Goal: Task Accomplishment & Management: Complete application form

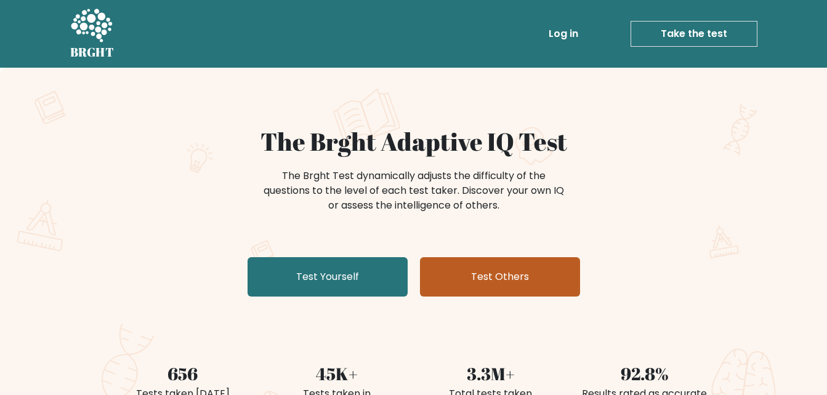
click at [452, 269] on link "Test Others" at bounding box center [500, 276] width 160 height 39
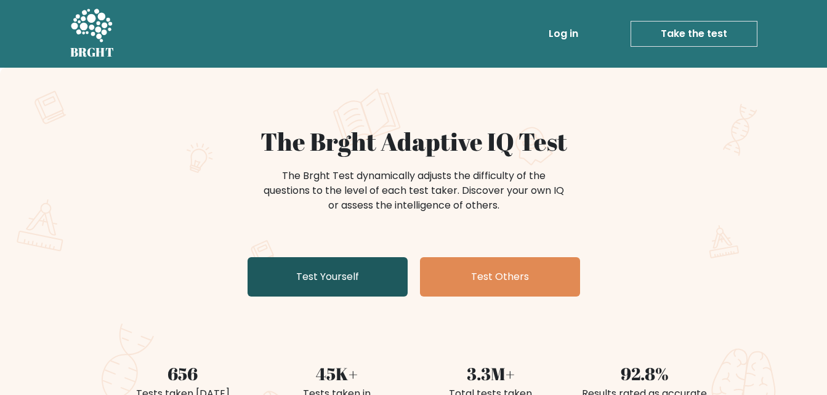
click at [334, 275] on link "Test Yourself" at bounding box center [328, 276] width 160 height 39
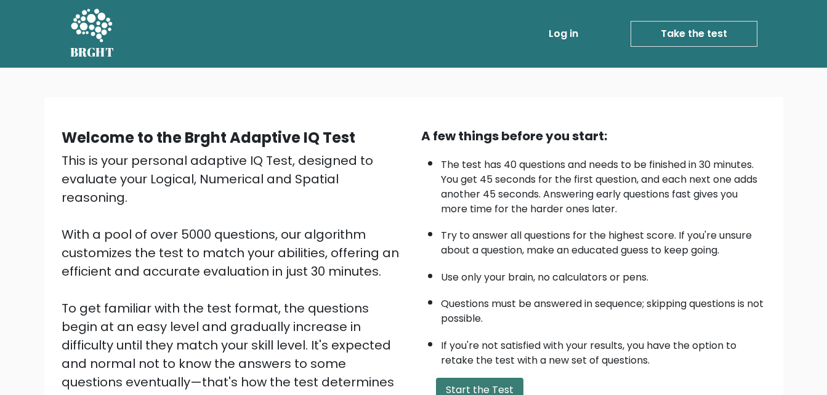
click at [489, 385] on button "Start the Test" at bounding box center [479, 390] width 87 height 25
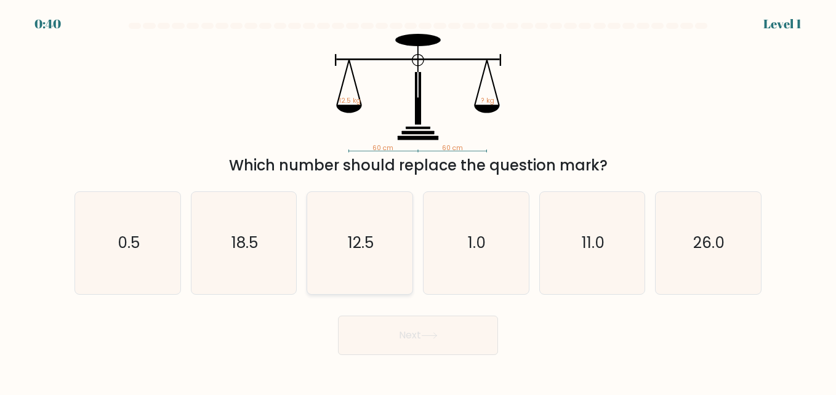
click at [361, 215] on icon "12.5" at bounding box center [360, 243] width 102 height 102
click at [418, 201] on input "c. 12.5" at bounding box center [418, 199] width 1 height 3
radio input "true"
click at [364, 334] on button "Next" at bounding box center [418, 335] width 160 height 39
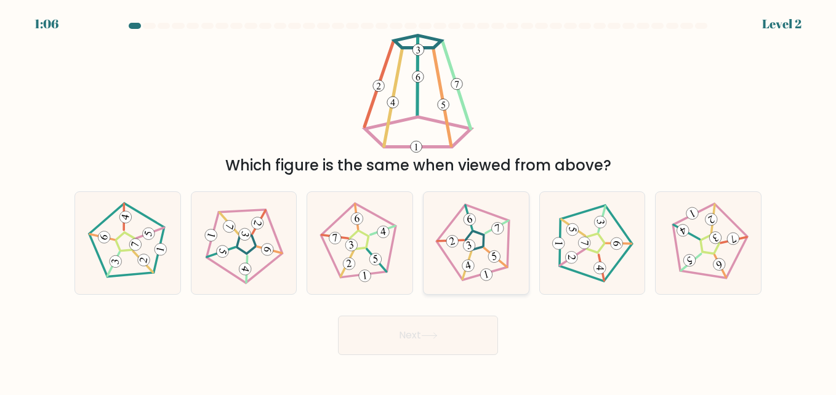
click at [476, 262] on icon at bounding box center [476, 243] width 82 height 82
click at [419, 201] on input "d." at bounding box center [418, 199] width 1 height 3
radio input "true"
click at [422, 332] on button "Next" at bounding box center [418, 335] width 160 height 39
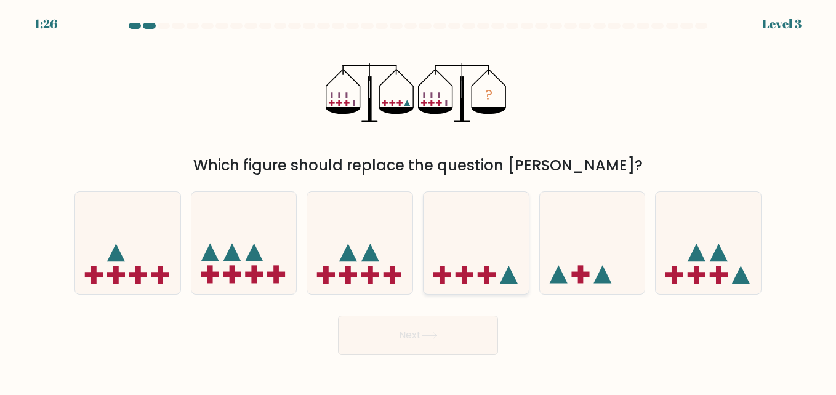
click at [467, 256] on icon at bounding box center [476, 243] width 105 height 87
click at [419, 201] on input "d." at bounding box center [418, 199] width 1 height 3
radio input "true"
click at [427, 334] on icon at bounding box center [429, 336] width 17 height 7
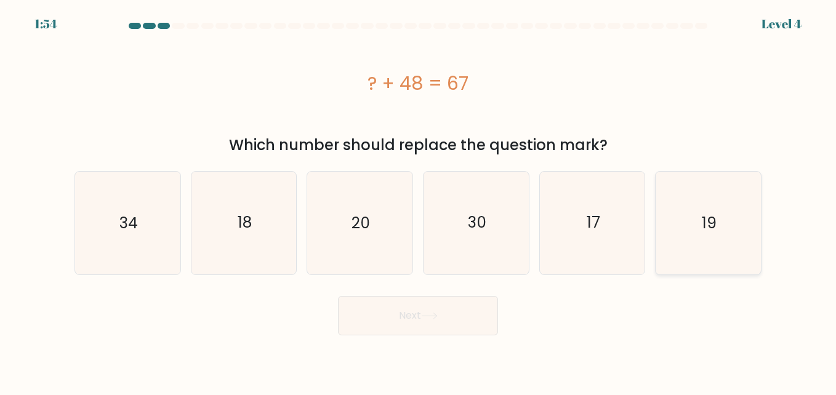
click at [754, 183] on icon "19" at bounding box center [708, 223] width 102 height 102
click at [419, 198] on input "f. 19" at bounding box center [418, 199] width 1 height 3
radio input "true"
click at [448, 304] on button "Next" at bounding box center [418, 315] width 160 height 39
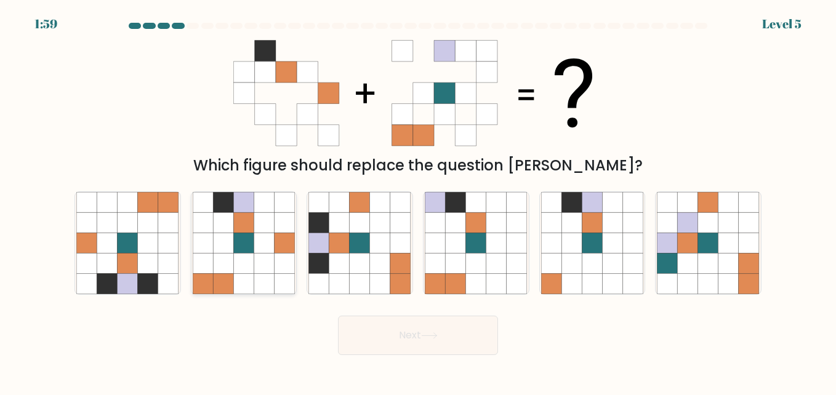
click at [239, 217] on icon at bounding box center [243, 222] width 20 height 20
click at [418, 201] on input "b." at bounding box center [418, 199] width 1 height 3
radio input "true"
click at [385, 325] on button "Next" at bounding box center [418, 335] width 160 height 39
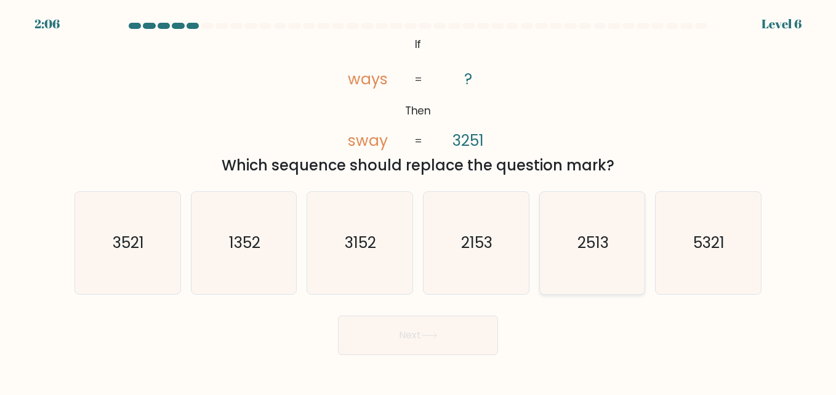
click at [627, 226] on icon "2513" at bounding box center [592, 243] width 102 height 102
click at [419, 201] on input "e. 2513" at bounding box center [418, 199] width 1 height 3
radio input "true"
click at [446, 342] on button "Next" at bounding box center [418, 335] width 160 height 39
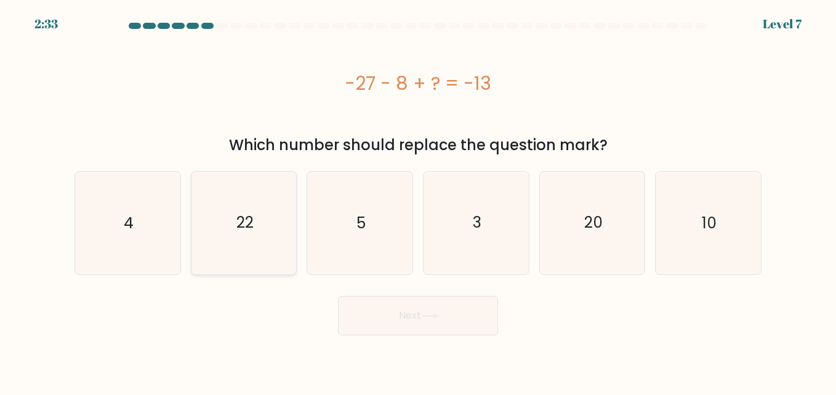
click at [211, 217] on icon "22" at bounding box center [244, 223] width 102 height 102
click at [418, 201] on input "b. 22" at bounding box center [418, 199] width 1 height 3
radio input "true"
click at [407, 317] on button "Next" at bounding box center [418, 315] width 160 height 39
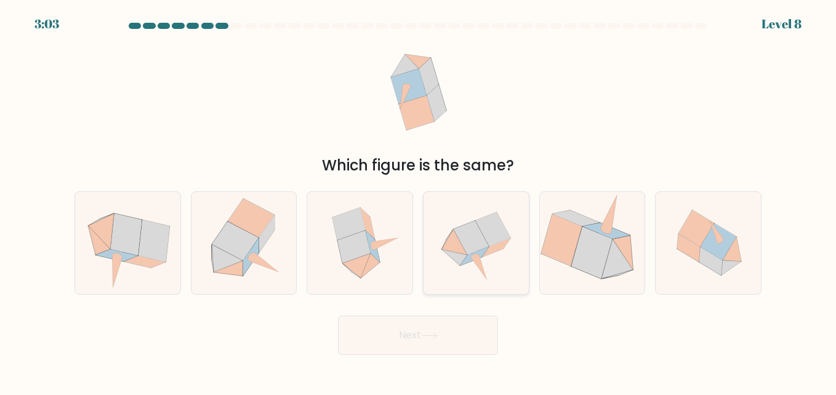
click at [491, 228] on icon at bounding box center [492, 229] width 35 height 34
click at [419, 201] on input "d." at bounding box center [418, 199] width 1 height 3
radio input "true"
click at [437, 342] on button "Next" at bounding box center [418, 335] width 160 height 39
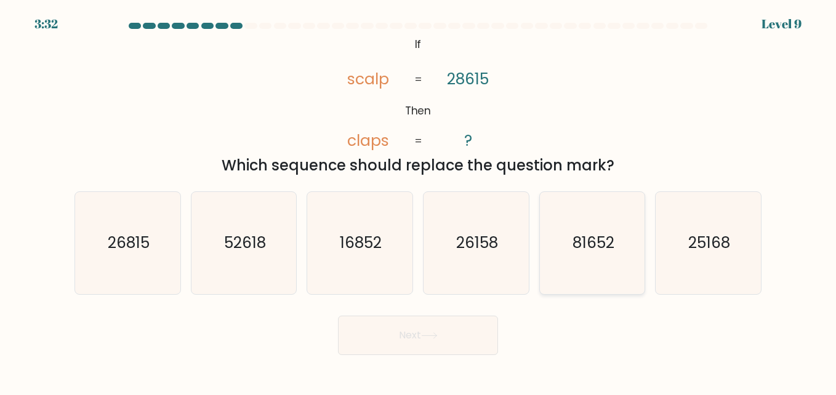
click at [575, 273] on icon "81652" at bounding box center [592, 243] width 102 height 102
click at [419, 201] on input "e. 81652" at bounding box center [418, 199] width 1 height 3
radio input "true"
click at [453, 350] on button "Next" at bounding box center [418, 335] width 160 height 39
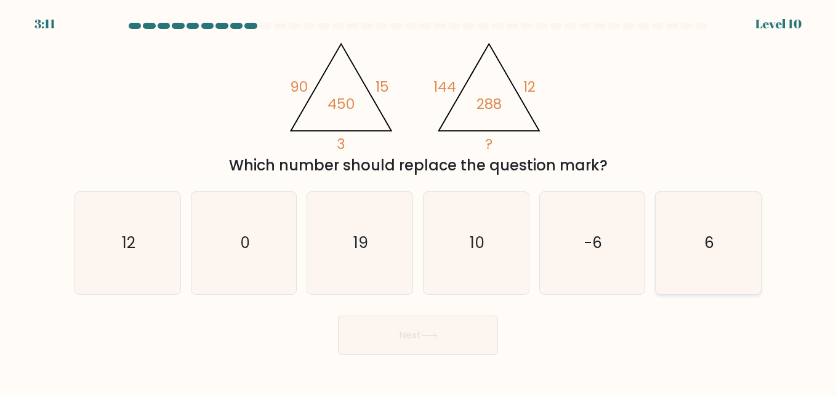
click at [726, 228] on icon "6" at bounding box center [708, 243] width 102 height 102
click at [419, 201] on input "f. 6" at bounding box center [418, 199] width 1 height 3
radio input "true"
click at [437, 336] on icon at bounding box center [429, 336] width 17 height 7
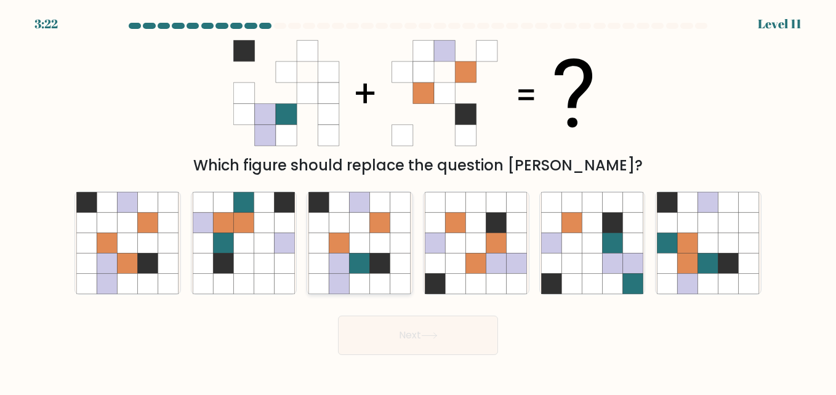
click at [344, 230] on icon at bounding box center [339, 222] width 20 height 20
click at [418, 201] on input "c." at bounding box center [418, 199] width 1 height 3
radio input "true"
click at [396, 344] on button "Next" at bounding box center [418, 335] width 160 height 39
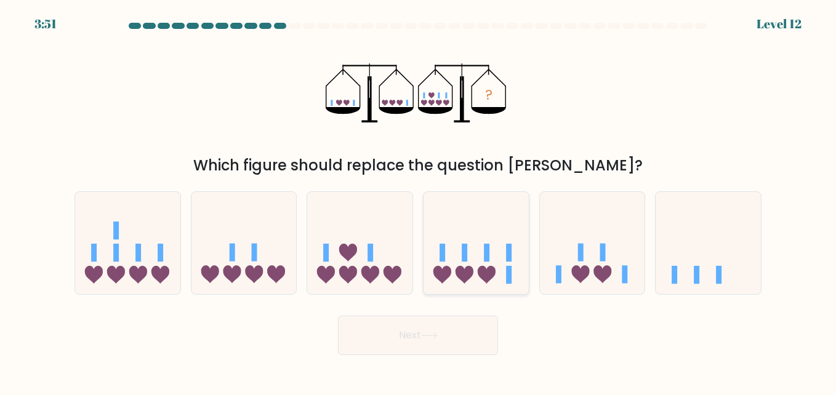
click at [476, 267] on icon at bounding box center [476, 243] width 105 height 87
click at [419, 201] on input "d." at bounding box center [418, 199] width 1 height 3
radio input "true"
click at [442, 347] on button "Next" at bounding box center [418, 335] width 160 height 39
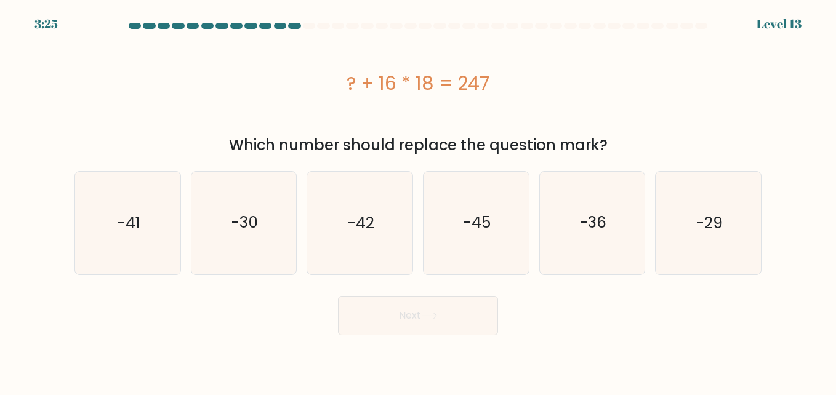
click at [65, 230] on form "a." at bounding box center [418, 179] width 836 height 313
click at [101, 232] on icon "-41" at bounding box center [127, 223] width 102 height 102
click at [418, 201] on input "a. -41" at bounding box center [418, 199] width 1 height 3
radio input "true"
click at [442, 325] on button "Next" at bounding box center [418, 315] width 160 height 39
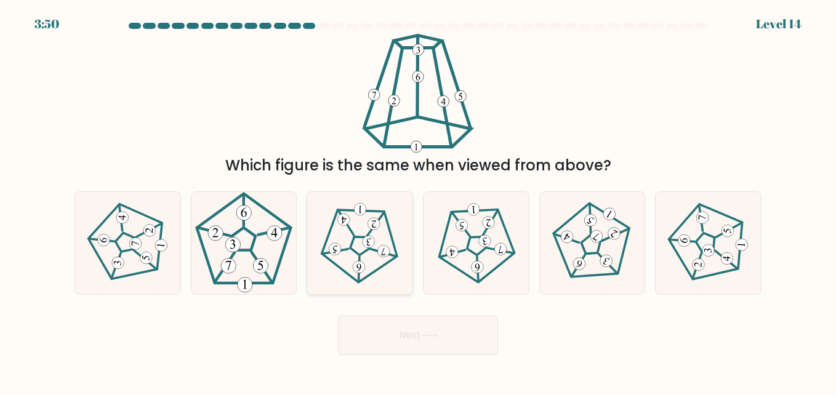
click at [377, 256] on icon at bounding box center [360, 243] width 82 height 82
click at [418, 201] on input "c." at bounding box center [418, 199] width 1 height 3
radio input "true"
click at [381, 325] on button "Next" at bounding box center [418, 335] width 160 height 39
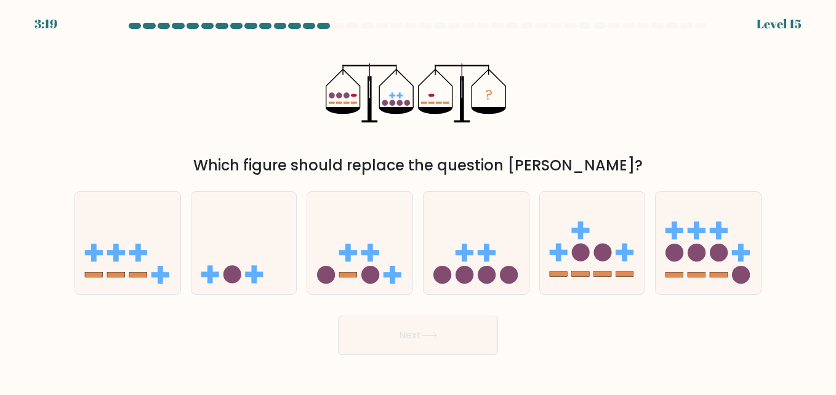
click at [235, 179] on form at bounding box center [418, 189] width 836 height 333
click at [245, 237] on icon at bounding box center [244, 243] width 105 height 87
click at [418, 201] on input "b." at bounding box center [418, 199] width 1 height 3
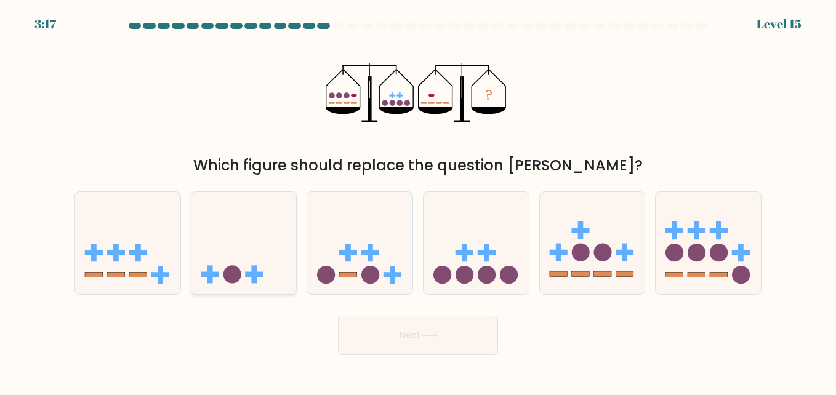
radio input "true"
click at [402, 347] on button "Next" at bounding box center [418, 335] width 160 height 39
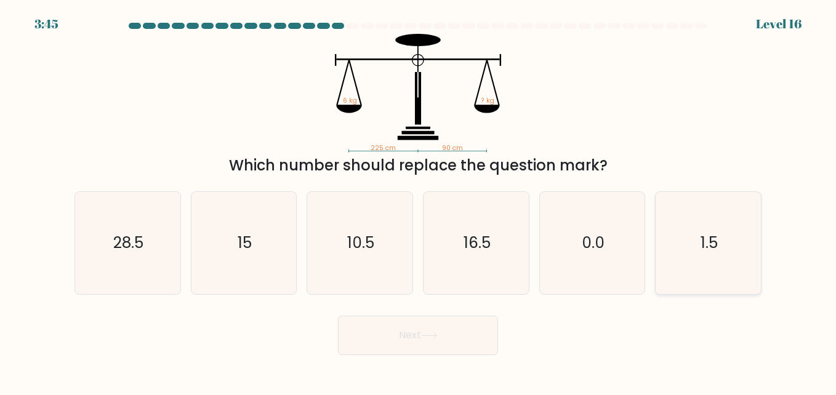
click at [725, 241] on icon "1.5" at bounding box center [708, 243] width 102 height 102
click at [419, 201] on input "f. 1.5" at bounding box center [418, 199] width 1 height 3
radio input "true"
click at [439, 342] on button "Next" at bounding box center [418, 335] width 160 height 39
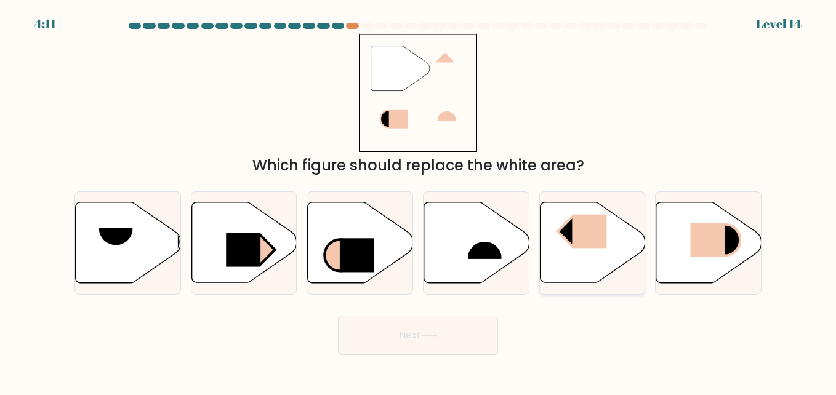
click at [590, 226] on rect at bounding box center [589, 232] width 34 height 34
click at [419, 201] on input "e." at bounding box center [418, 199] width 1 height 3
radio input "true"
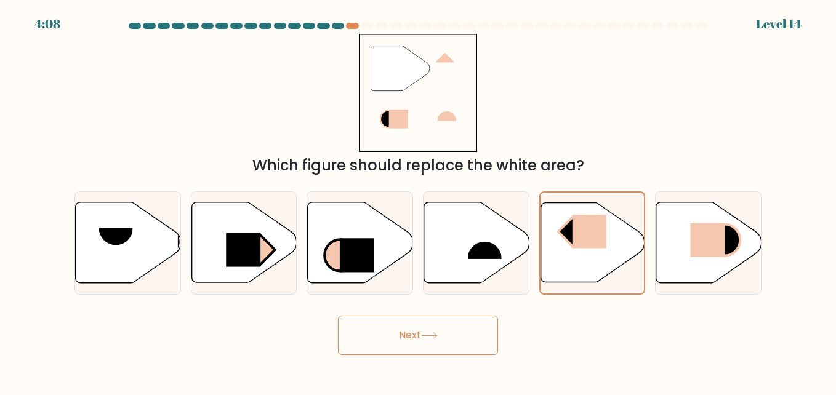
click at [459, 332] on button "Next" at bounding box center [418, 335] width 160 height 39
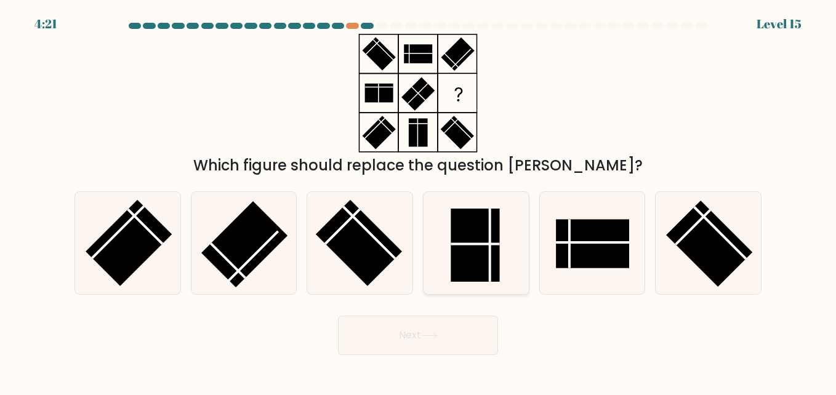
click at [476, 263] on rect at bounding box center [475, 245] width 49 height 73
click at [419, 201] on input "d." at bounding box center [418, 199] width 1 height 3
radio input "true"
click at [476, 263] on rect at bounding box center [475, 245] width 48 height 73
click at [419, 201] on input "d." at bounding box center [418, 199] width 1 height 3
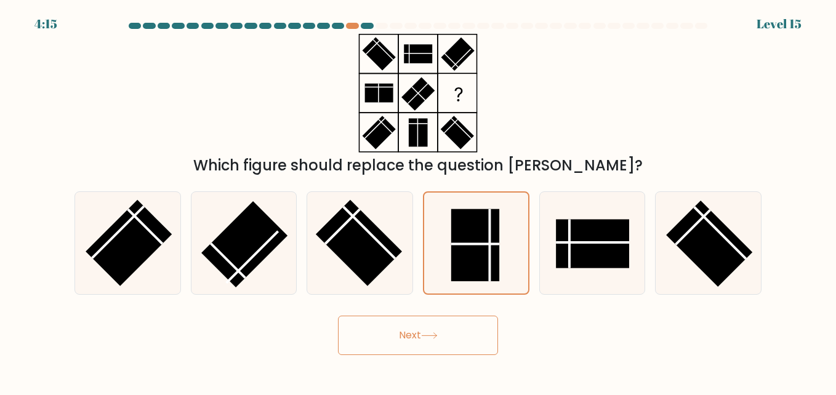
click at [426, 321] on button "Next" at bounding box center [418, 335] width 160 height 39
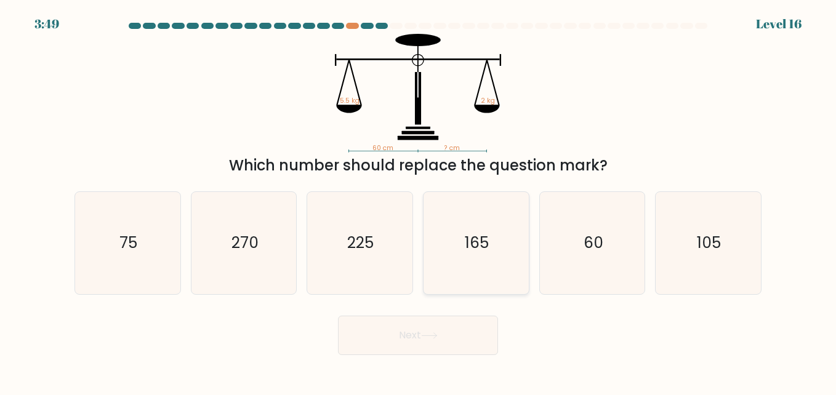
click at [439, 239] on icon "165" at bounding box center [476, 243] width 102 height 102
click at [419, 201] on input "d. 165" at bounding box center [418, 199] width 1 height 3
radio input "true"
click at [409, 332] on button "Next" at bounding box center [418, 335] width 160 height 39
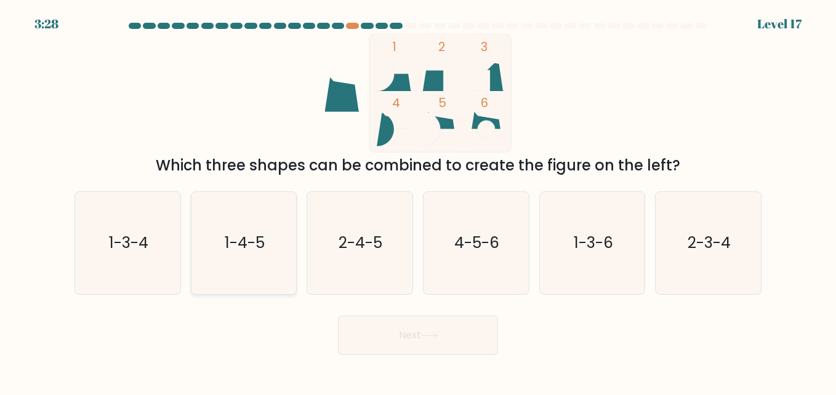
click at [252, 287] on icon "1-4-5" at bounding box center [244, 243] width 102 height 102
click at [418, 201] on input "b. 1-4-5" at bounding box center [418, 199] width 1 height 3
radio input "true"
click at [383, 332] on button "Next" at bounding box center [418, 335] width 160 height 39
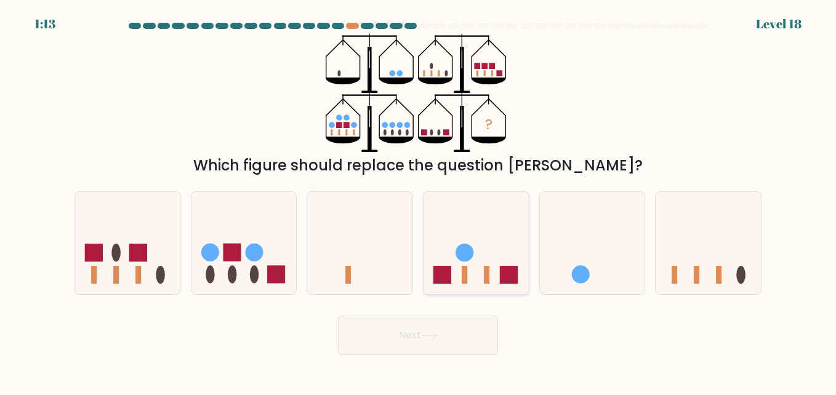
click at [471, 230] on icon at bounding box center [476, 243] width 105 height 87
click at [419, 201] on input "d." at bounding box center [418, 199] width 1 height 3
radio input "true"
click at [407, 342] on button "Next" at bounding box center [418, 335] width 160 height 39
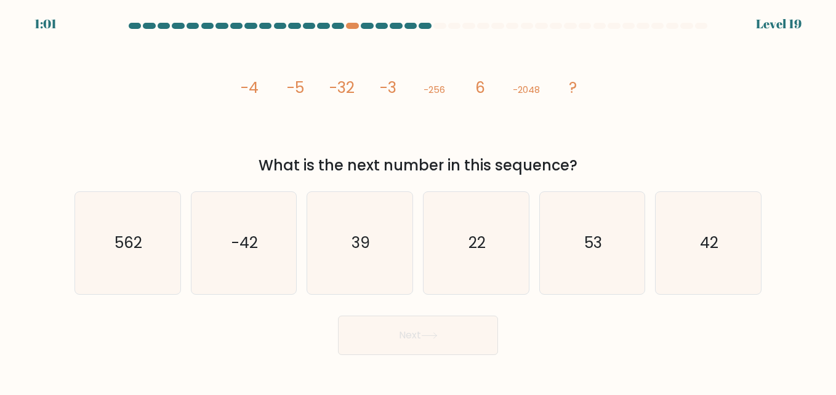
click at [422, 254] on div "d. 22" at bounding box center [476, 243] width 116 height 103
click at [454, 267] on icon "22" at bounding box center [476, 243] width 102 height 102
click at [419, 201] on input "d. 22" at bounding box center [418, 199] width 1 height 3
radio input "true"
click at [418, 350] on button "Next" at bounding box center [418, 335] width 160 height 39
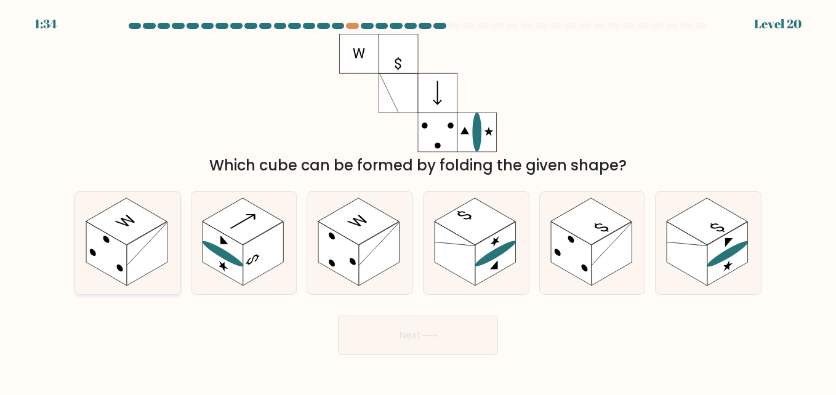
click at [121, 221] on rect at bounding box center [126, 221] width 81 height 47
click at [418, 201] on input "a." at bounding box center [418, 199] width 1 height 3
radio input "true"
click at [405, 355] on button "Next" at bounding box center [418, 335] width 160 height 39
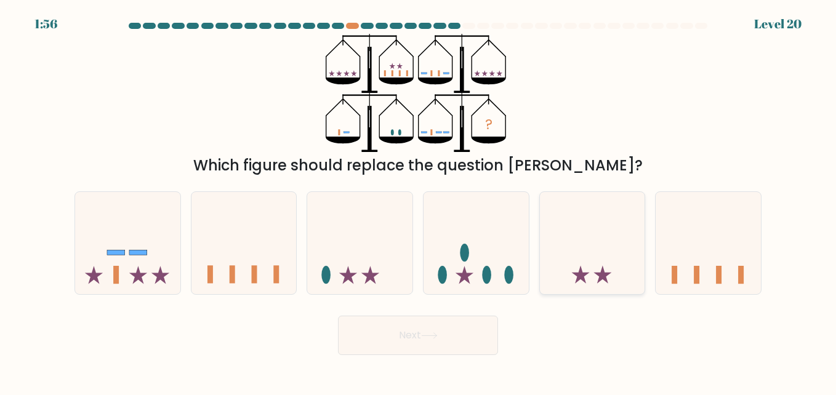
click at [571, 215] on icon at bounding box center [592, 243] width 105 height 87
click at [419, 201] on input "e." at bounding box center [418, 199] width 1 height 3
radio input "true"
click at [427, 327] on button "Next" at bounding box center [418, 335] width 160 height 39
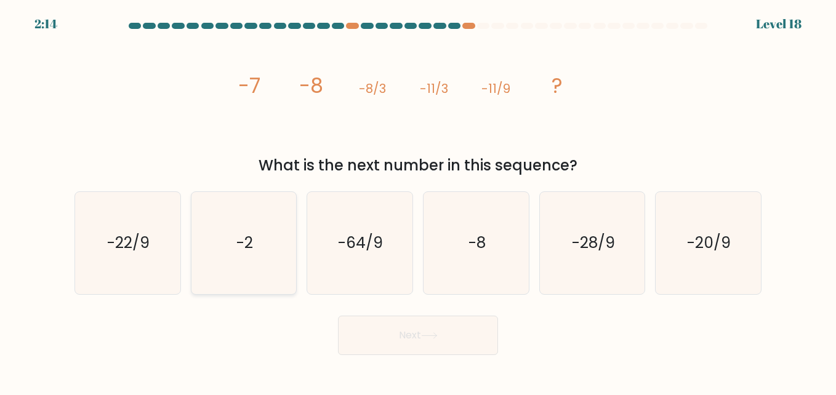
click at [241, 280] on icon "-2" at bounding box center [244, 243] width 102 height 102
click at [418, 201] on input "b. -2" at bounding box center [418, 199] width 1 height 3
radio input "true"
click at [366, 323] on button "Next" at bounding box center [418, 335] width 160 height 39
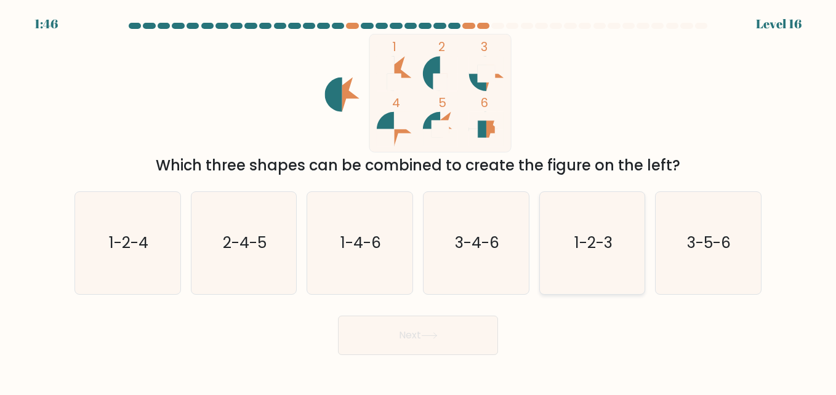
click at [579, 217] on icon "1-2-3" at bounding box center [592, 243] width 102 height 102
click at [419, 201] on input "e. 1-2-3" at bounding box center [418, 199] width 1 height 3
radio input "true"
click at [398, 338] on button "Next" at bounding box center [418, 335] width 160 height 39
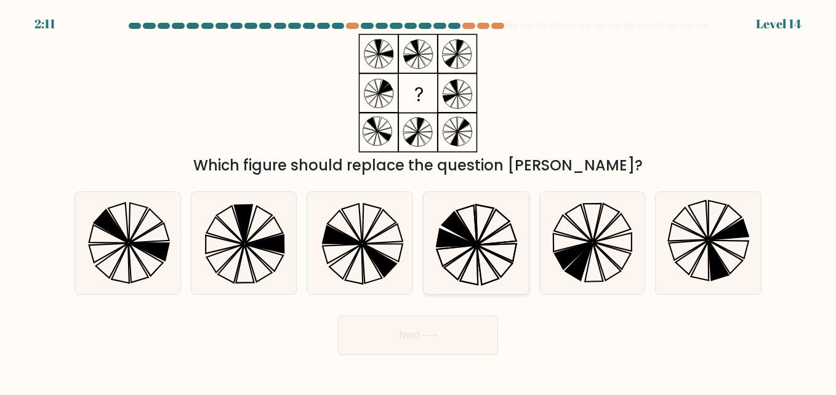
click at [483, 245] on icon at bounding box center [496, 253] width 39 height 18
click at [419, 201] on input "d." at bounding box center [418, 199] width 1 height 3
radio input "true"
click at [422, 333] on button "Next" at bounding box center [418, 335] width 160 height 39
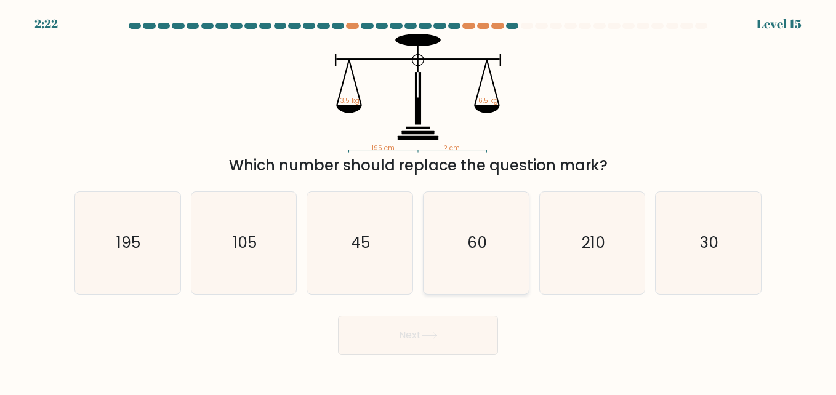
click at [463, 200] on icon "60" at bounding box center [476, 243] width 102 height 102
click at [419, 200] on input "d. 60" at bounding box center [418, 199] width 1 height 3
radio input "true"
click at [357, 344] on button "Next" at bounding box center [418, 335] width 160 height 39
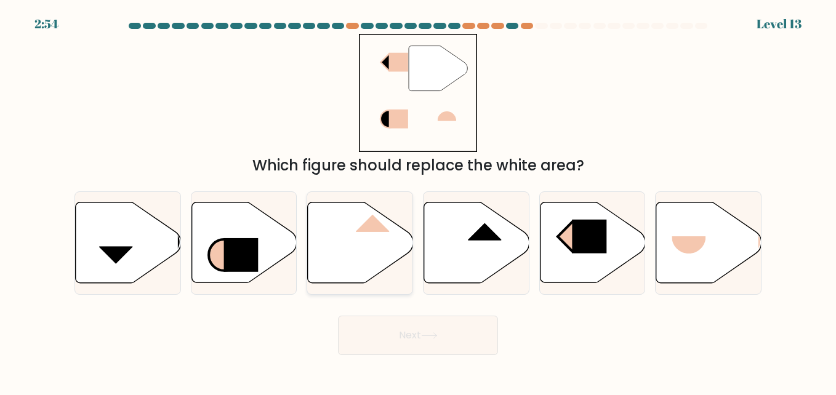
click at [355, 264] on icon at bounding box center [360, 243] width 105 height 81
click at [418, 201] on input "c." at bounding box center [418, 199] width 1 height 3
radio input "true"
click at [353, 323] on button "Next" at bounding box center [418, 335] width 160 height 39
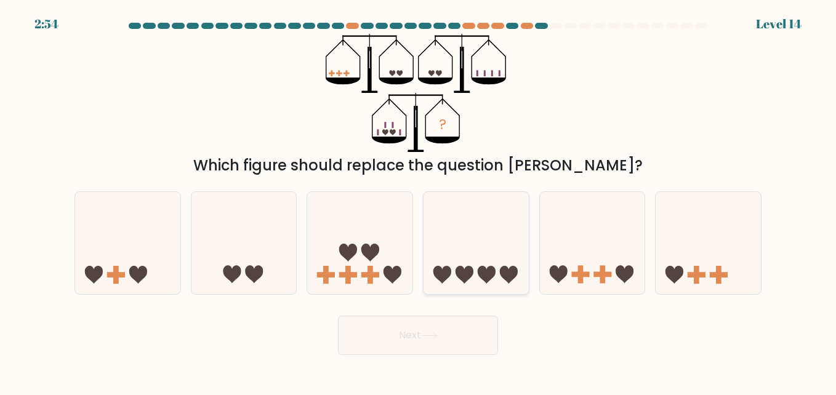
click at [437, 254] on icon at bounding box center [476, 243] width 105 height 87
click at [419, 201] on input "d." at bounding box center [418, 199] width 1 height 3
radio input "true"
click at [418, 336] on button "Next" at bounding box center [418, 335] width 160 height 39
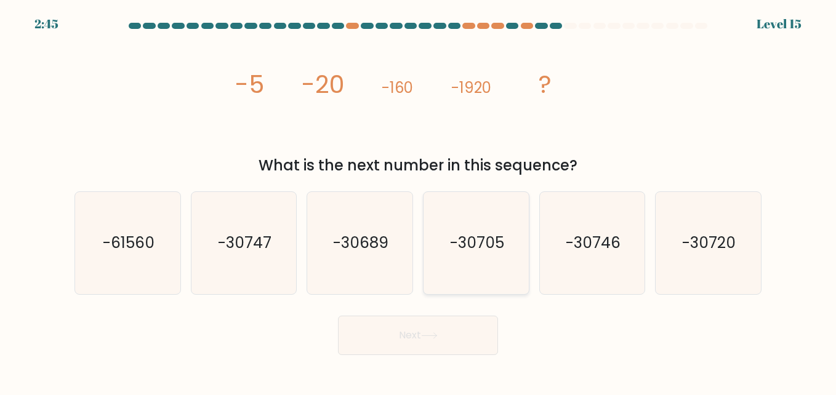
click at [495, 224] on icon "-30705" at bounding box center [476, 243] width 102 height 102
click at [419, 201] on input "d. -30705" at bounding box center [418, 199] width 1 height 3
radio input "true"
click at [429, 337] on icon at bounding box center [429, 336] width 17 height 7
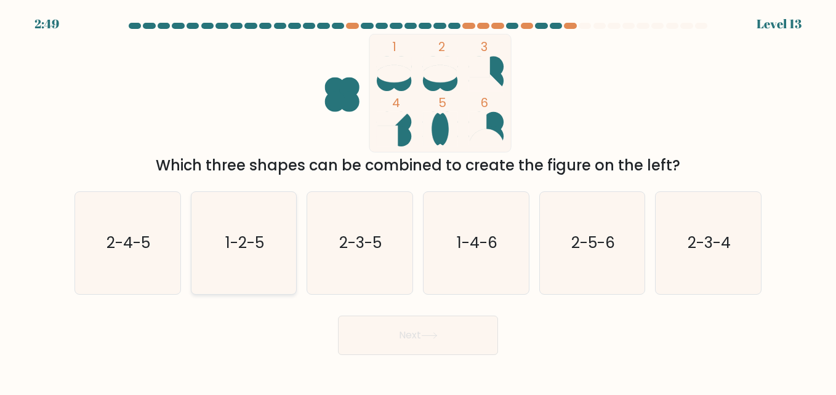
click at [250, 200] on icon "1-2-5" at bounding box center [244, 243] width 102 height 102
click at [418, 200] on input "b. 1-2-5" at bounding box center [418, 199] width 1 height 3
radio input "true"
click at [381, 334] on button "Next" at bounding box center [418, 335] width 160 height 39
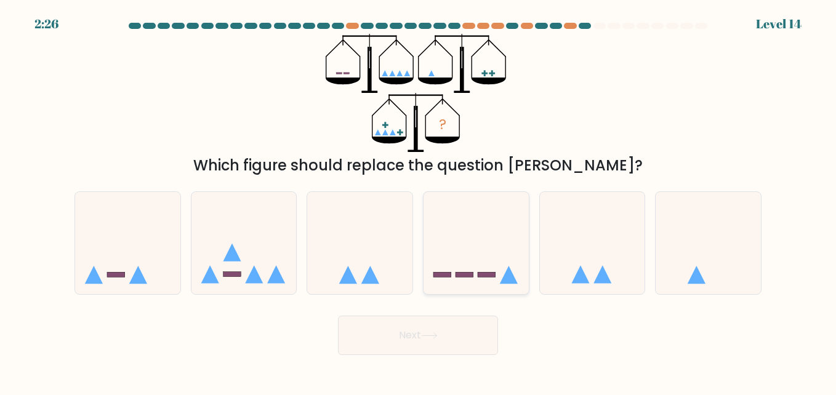
click at [466, 241] on icon at bounding box center [476, 243] width 105 height 87
click at [419, 201] on input "d." at bounding box center [418, 199] width 1 height 3
radio input "true"
click at [410, 336] on button "Next" at bounding box center [418, 335] width 160 height 39
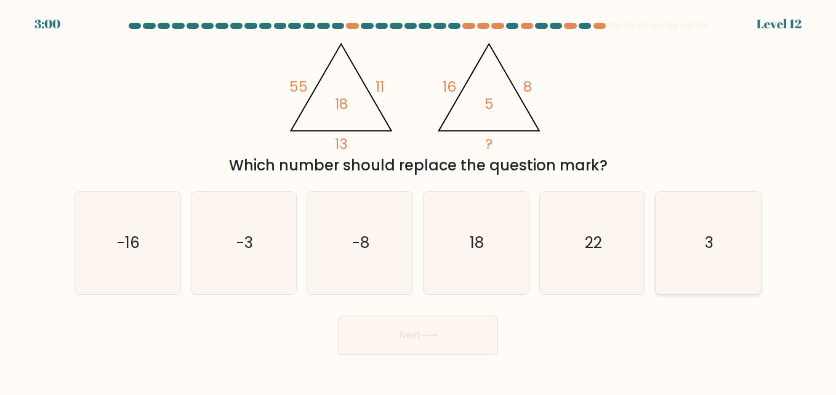
click at [680, 262] on icon "3" at bounding box center [708, 243] width 102 height 102
click at [419, 201] on input "f. 3" at bounding box center [418, 199] width 1 height 3
radio input "true"
click at [474, 340] on button "Next" at bounding box center [418, 335] width 160 height 39
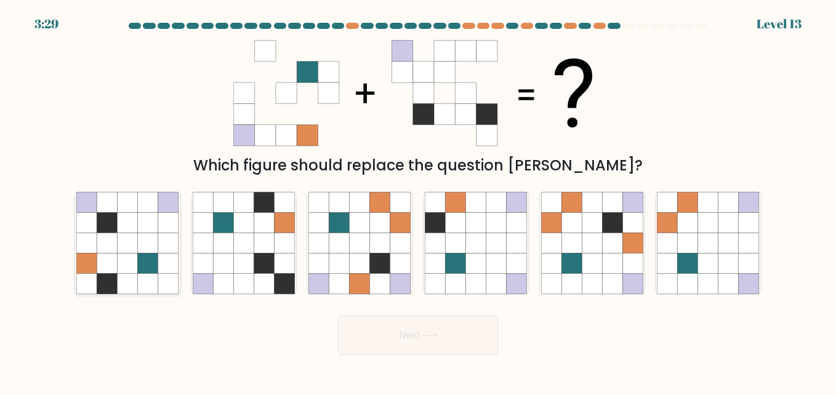
click at [127, 232] on icon at bounding box center [128, 222] width 20 height 20
click at [418, 201] on input "a." at bounding box center [418, 199] width 1 height 3
radio input "true"
click at [385, 338] on button "Next" at bounding box center [418, 335] width 160 height 39
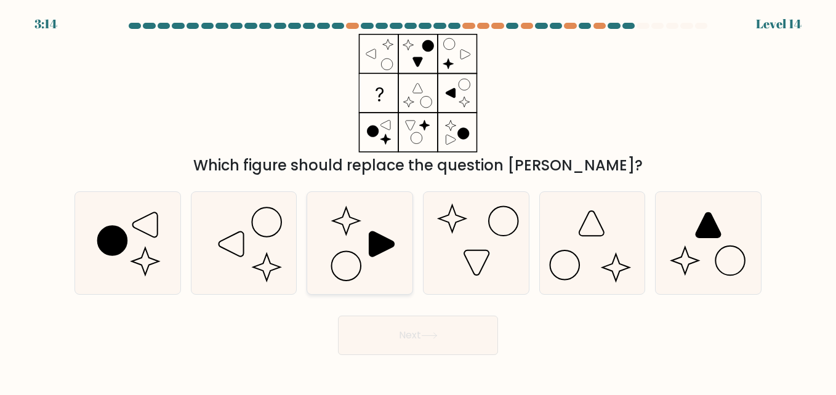
click at [328, 254] on icon at bounding box center [360, 243] width 102 height 102
click at [418, 201] on input "c." at bounding box center [418, 199] width 1 height 3
radio input "true"
drag, startPoint x: 334, startPoint y: 325, endPoint x: 364, endPoint y: 325, distance: 30.2
click at [364, 325] on div "Next" at bounding box center [418, 333] width 702 height 46
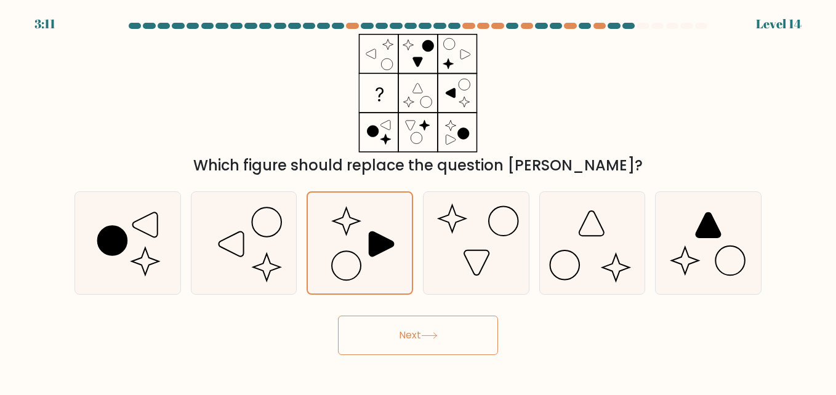
click at [364, 325] on button "Next" at bounding box center [418, 335] width 160 height 39
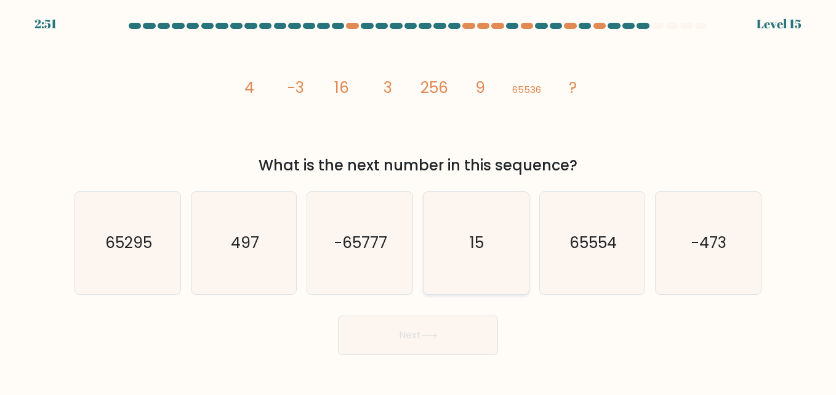
click at [456, 259] on icon "15" at bounding box center [476, 243] width 102 height 102
click at [419, 201] on input "d. 15" at bounding box center [418, 199] width 1 height 3
radio input "true"
click at [433, 327] on button "Next" at bounding box center [418, 335] width 160 height 39
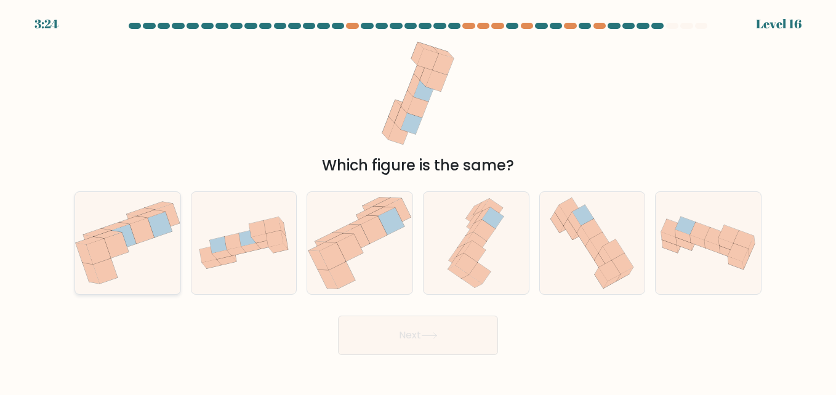
click at [133, 206] on icon at bounding box center [127, 242] width 105 height 89
click at [418, 201] on input "a." at bounding box center [418, 199] width 1 height 3
radio input "true"
click at [422, 323] on button "Next" at bounding box center [418, 335] width 160 height 39
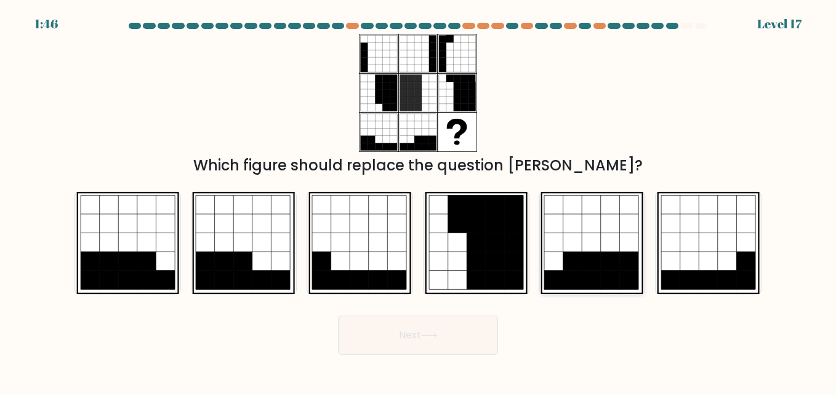
click at [586, 270] on icon at bounding box center [592, 261] width 19 height 19
click at [419, 201] on input "e." at bounding box center [418, 199] width 1 height 3
radio input "true"
click at [457, 325] on button "Next" at bounding box center [418, 335] width 160 height 39
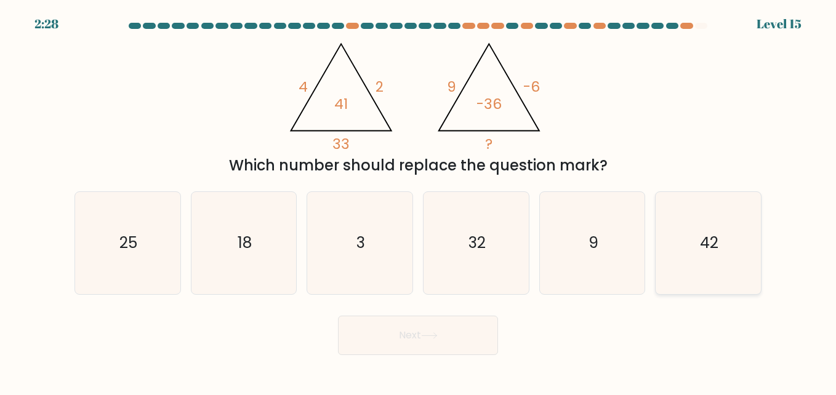
click at [672, 226] on icon "42" at bounding box center [708, 243] width 102 height 102
click at [419, 201] on input "f. 42" at bounding box center [418, 199] width 1 height 3
radio input "true"
click at [341, 282] on icon "3" at bounding box center [360, 243] width 102 height 102
click at [418, 201] on input "c. 3" at bounding box center [418, 199] width 1 height 3
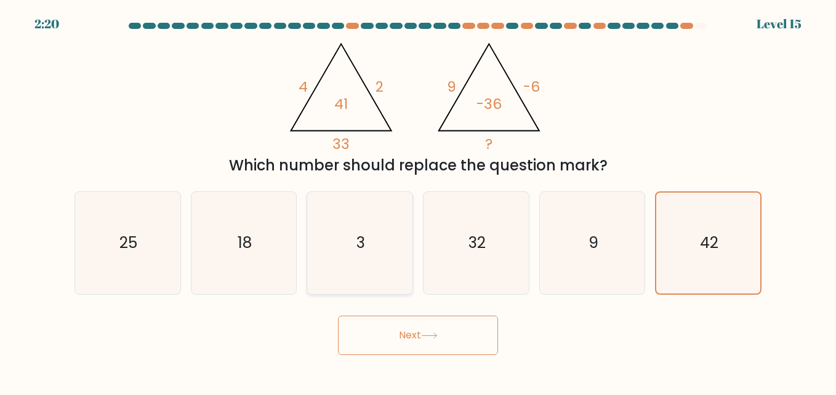
radio input "true"
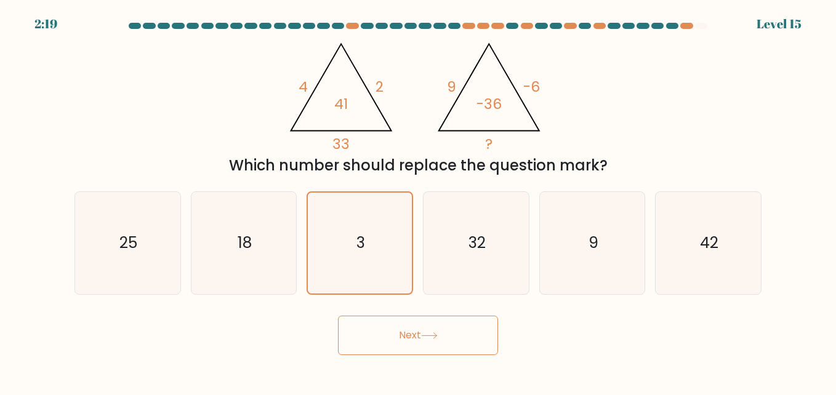
click at [394, 329] on button "Next" at bounding box center [418, 335] width 160 height 39
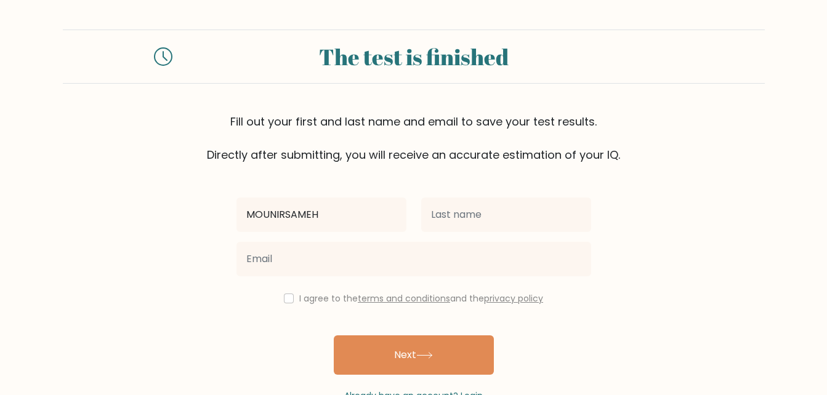
click at [278, 216] on input "MOUNIRSAMEH" at bounding box center [321, 215] width 170 height 34
click at [284, 216] on input "MOUNIRSAMEH" at bounding box center [321, 215] width 170 height 34
drag, startPoint x: 327, startPoint y: 207, endPoint x: 327, endPoint y: 226, distance: 19.1
click at [327, 211] on input "[PERSON_NAME]" at bounding box center [321, 215] width 170 height 34
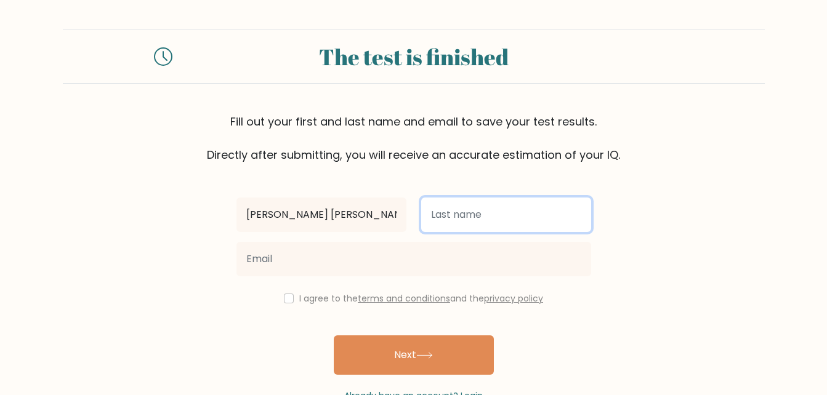
click at [461, 209] on input "text" at bounding box center [506, 215] width 170 height 34
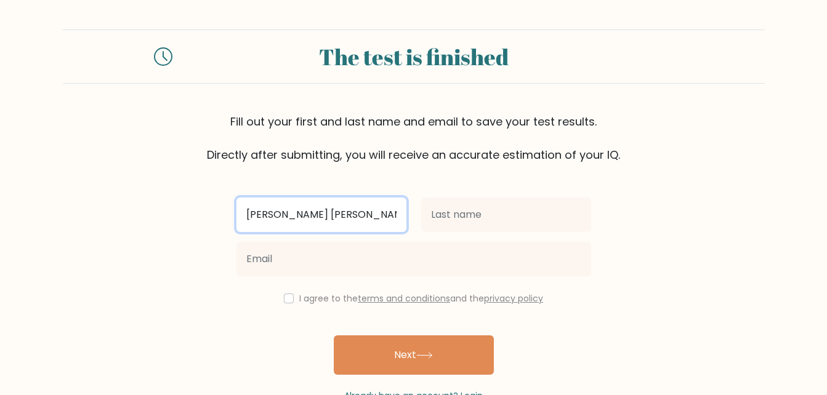
drag, startPoint x: 360, startPoint y: 200, endPoint x: 368, endPoint y: 217, distance: 19.3
click at [361, 209] on input "MOUNIR SAMEH MOUNIR" at bounding box center [321, 215] width 170 height 34
type input "MOUNIR"
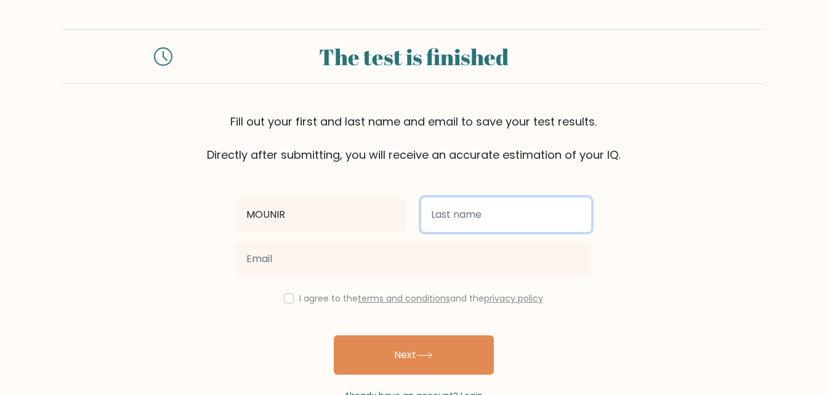
click at [450, 214] on input "text" at bounding box center [506, 215] width 170 height 34
type input "SAMEH"
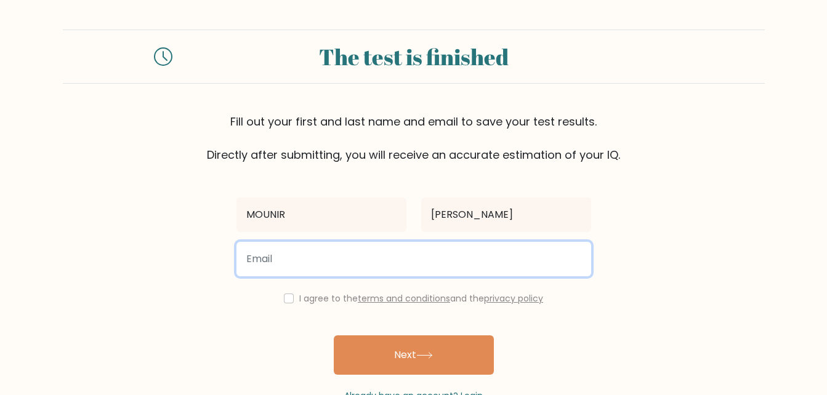
click at [461, 257] on input "email" at bounding box center [413, 259] width 355 height 34
type input "mounirsameh3@gmail.com"
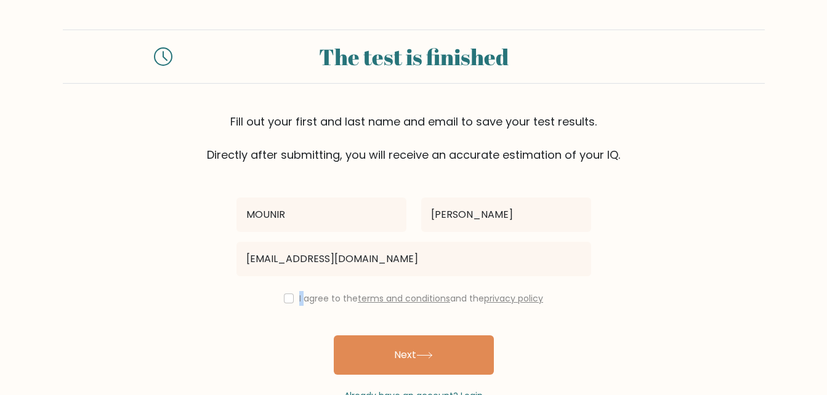
drag, startPoint x: 300, startPoint y: 302, endPoint x: 291, endPoint y: 302, distance: 8.6
click at [291, 302] on div "I agree to the terms and conditions and the privacy policy" at bounding box center [413, 298] width 369 height 15
drag, startPoint x: 291, startPoint y: 302, endPoint x: 283, endPoint y: 300, distance: 8.8
click at [284, 300] on input "checkbox" at bounding box center [289, 299] width 10 height 10
checkbox input "true"
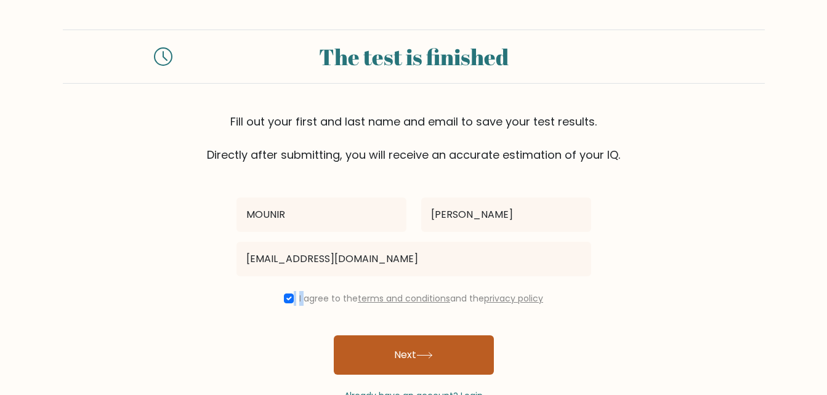
click at [392, 351] on button "Next" at bounding box center [414, 355] width 160 height 39
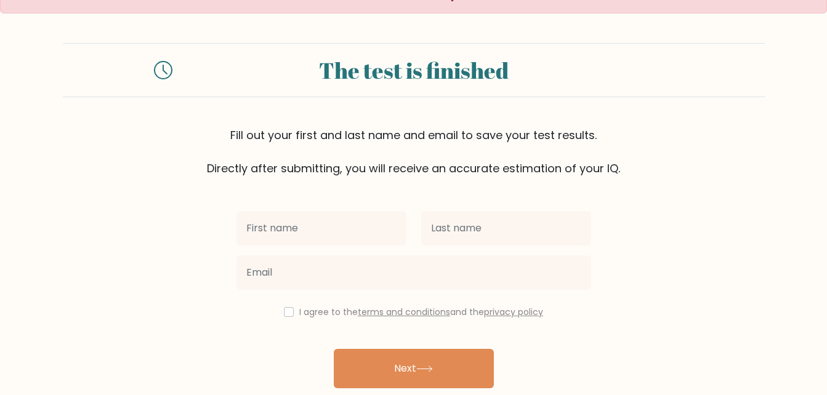
scroll to position [73, 0]
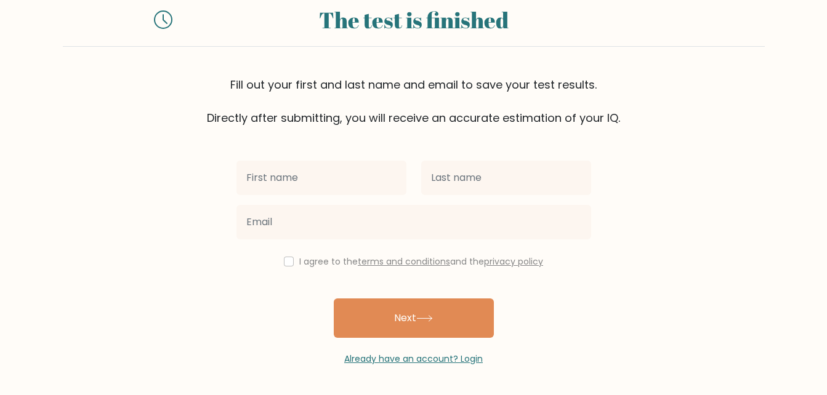
click at [461, 366] on div "Email address already taken The test is finished Fill out your first and last n…" at bounding box center [413, 161] width 827 height 468
click at [457, 356] on link "Already have an account? Login" at bounding box center [413, 359] width 139 height 12
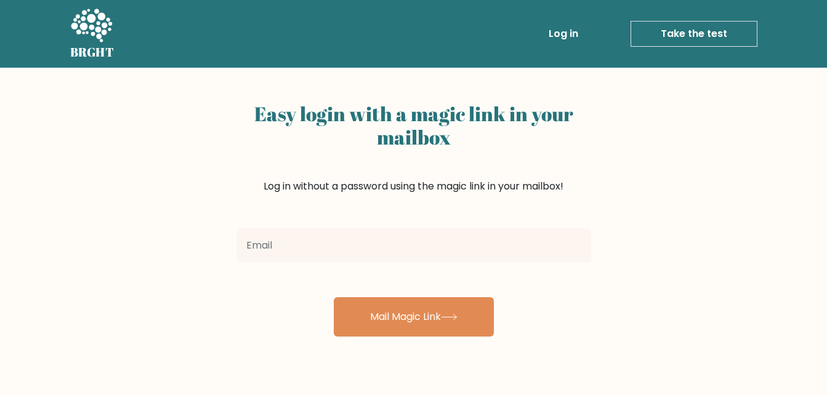
click at [416, 240] on input "email" at bounding box center [413, 245] width 355 height 34
type input "mounirsameh3@gmail.com"
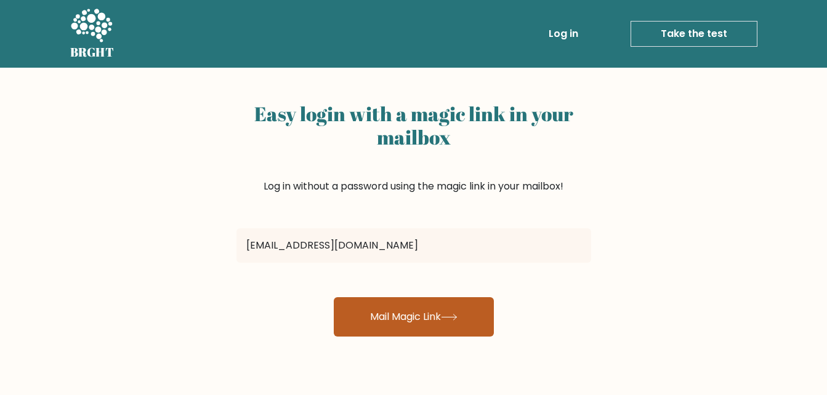
click at [394, 312] on button "Mail Magic Link" at bounding box center [414, 316] width 160 height 39
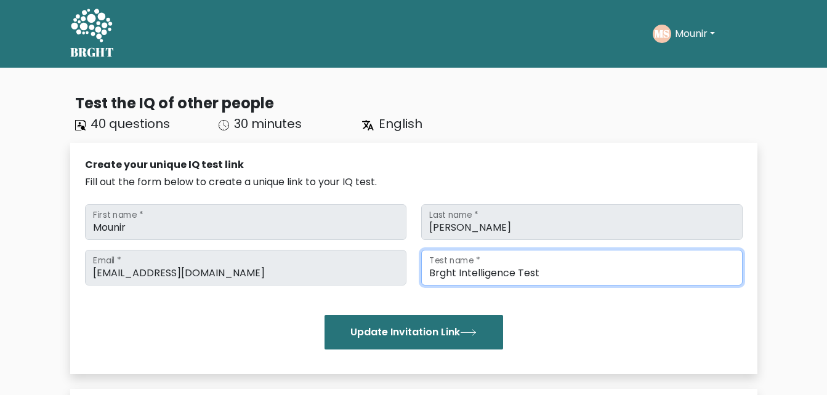
click at [552, 256] on input "Brght Intelligence Test" at bounding box center [581, 268] width 321 height 36
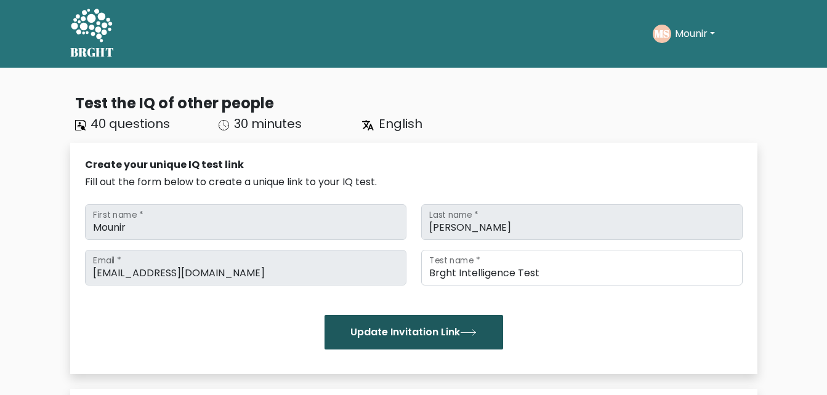
click at [470, 323] on button "Update Invitation Link" at bounding box center [414, 332] width 179 height 34
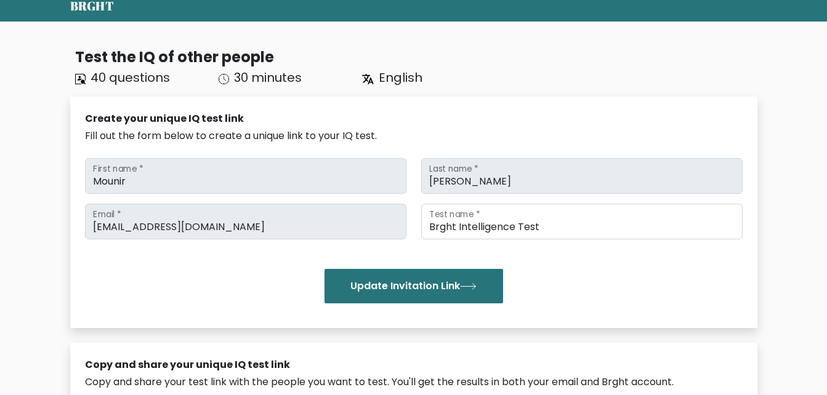
scroll to position [30, 0]
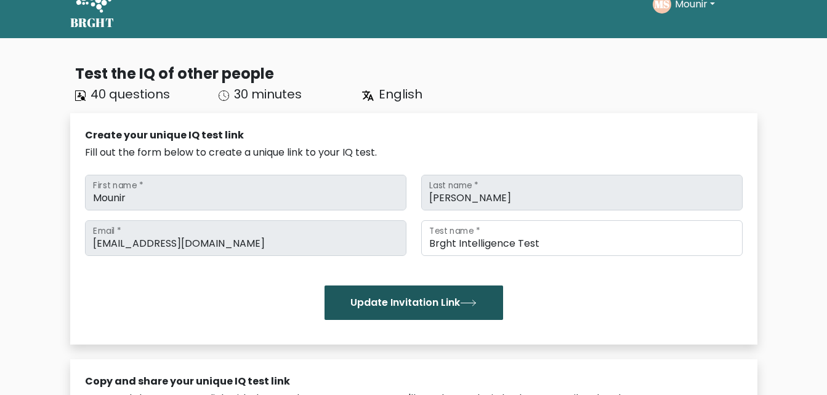
click at [470, 301] on icon "submit" at bounding box center [468, 303] width 17 height 7
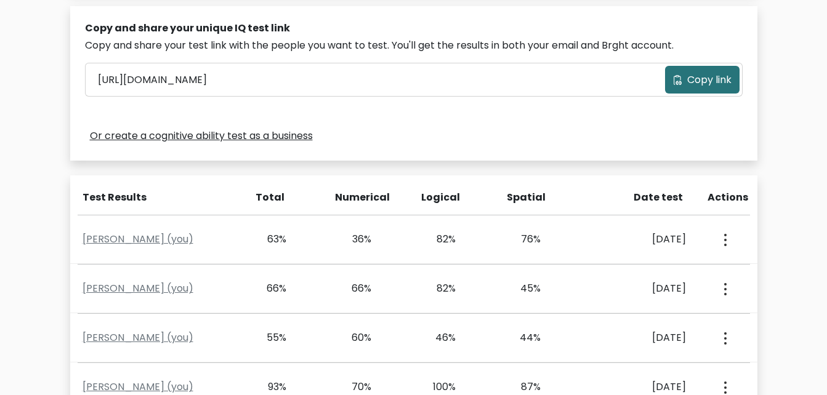
scroll to position [371, 0]
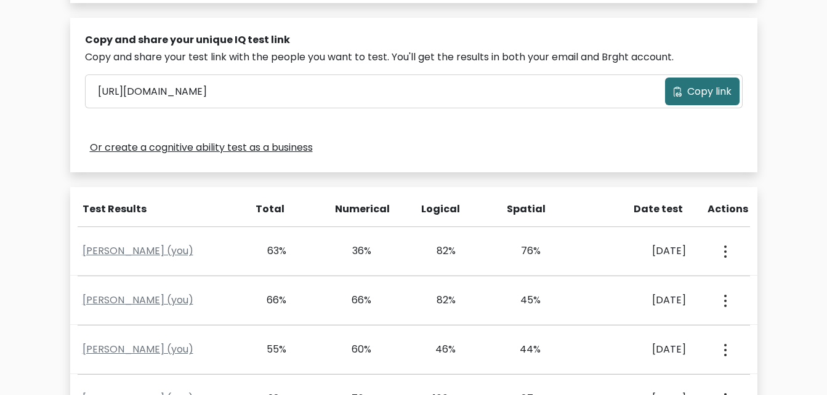
click at [694, 95] on span "Copy link" at bounding box center [709, 91] width 44 height 15
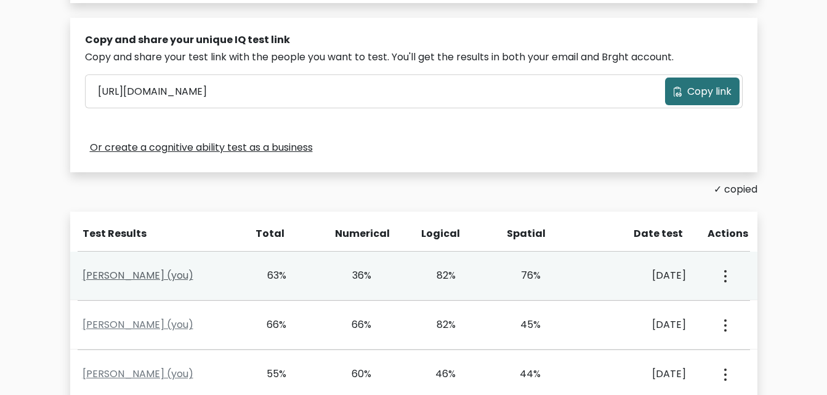
click at [118, 269] on link "Mounir Sameh (you)" at bounding box center [138, 275] width 111 height 14
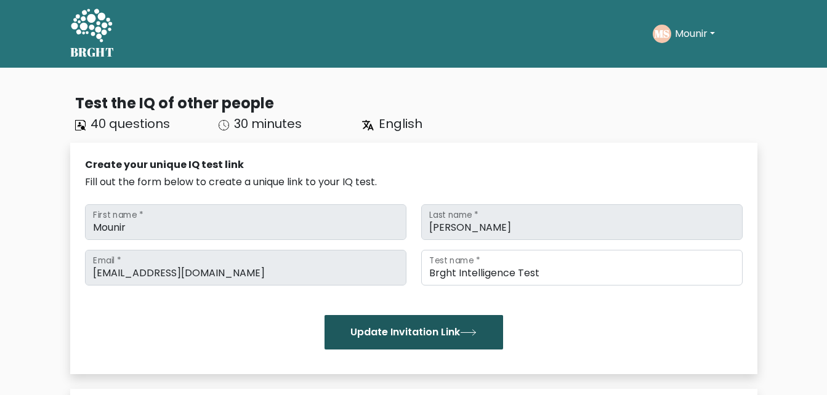
click at [403, 331] on button "Update Invitation Link" at bounding box center [414, 332] width 179 height 34
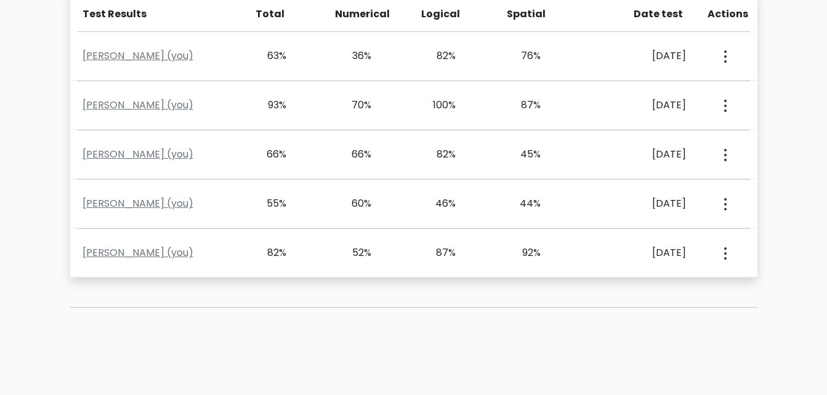
scroll to position [561, 0]
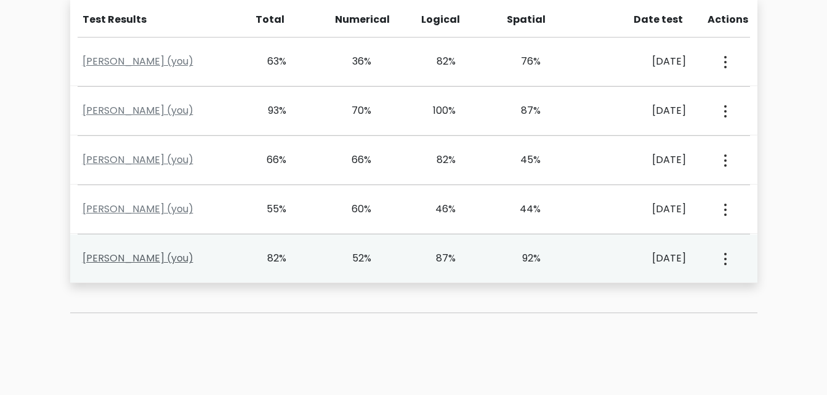
click at [110, 260] on link "[PERSON_NAME] (you)" at bounding box center [138, 258] width 111 height 14
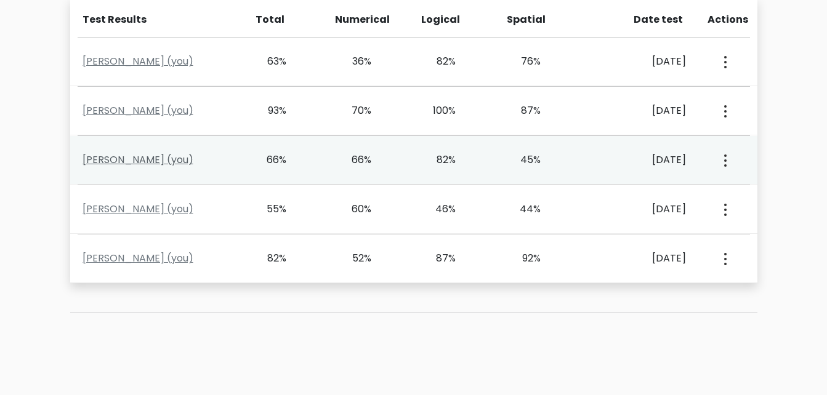
click at [149, 155] on link "[PERSON_NAME] (you)" at bounding box center [138, 160] width 111 height 14
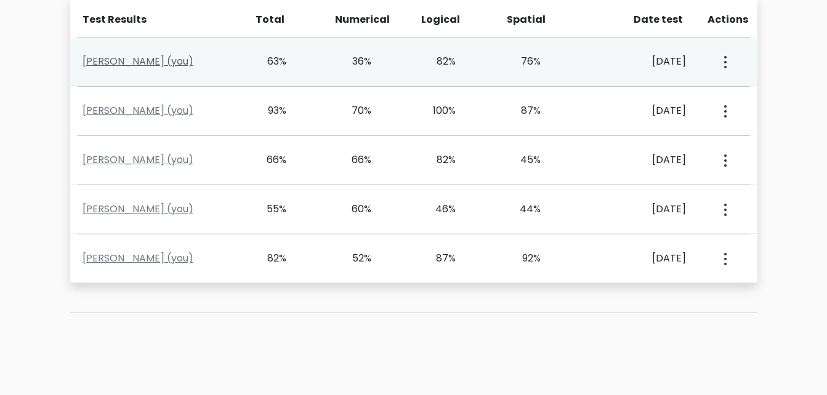
click at [129, 65] on link "[PERSON_NAME] (you)" at bounding box center [138, 61] width 111 height 14
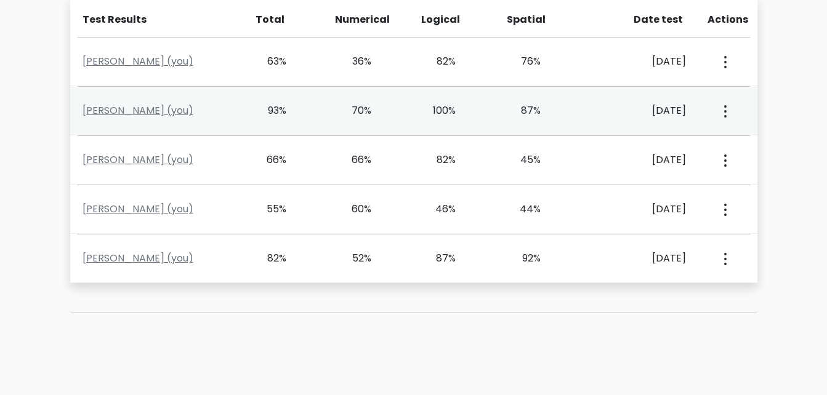
click at [194, 112] on div "[PERSON_NAME] (you)" at bounding box center [159, 110] width 169 height 15
click at [140, 108] on link "[PERSON_NAME] (you)" at bounding box center [138, 110] width 111 height 14
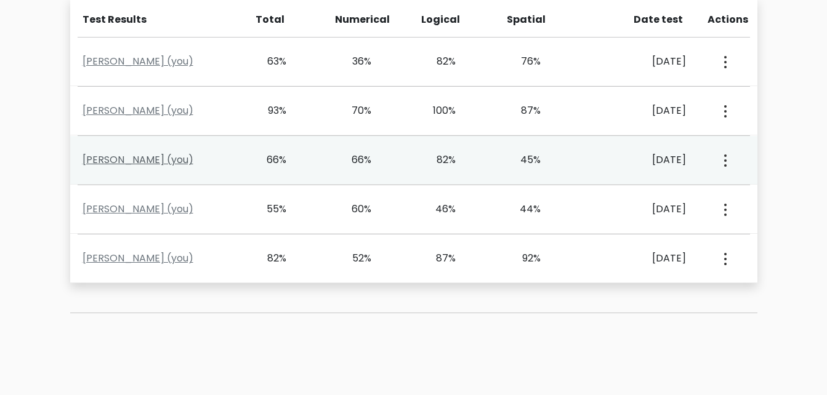
click at [131, 157] on link "[PERSON_NAME] (you)" at bounding box center [138, 160] width 111 height 14
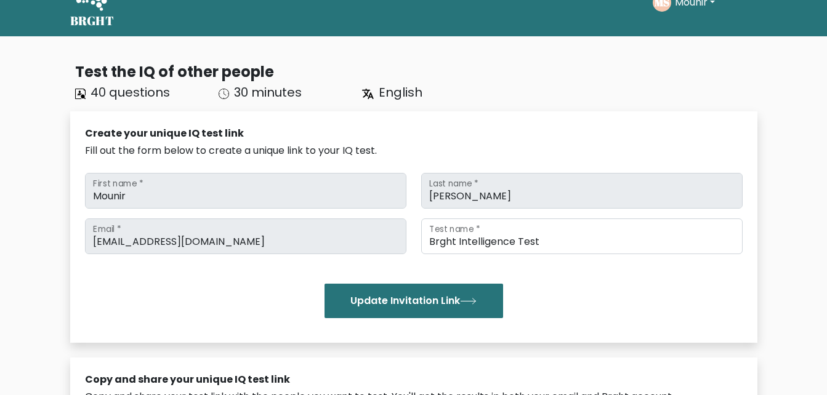
scroll to position [0, 0]
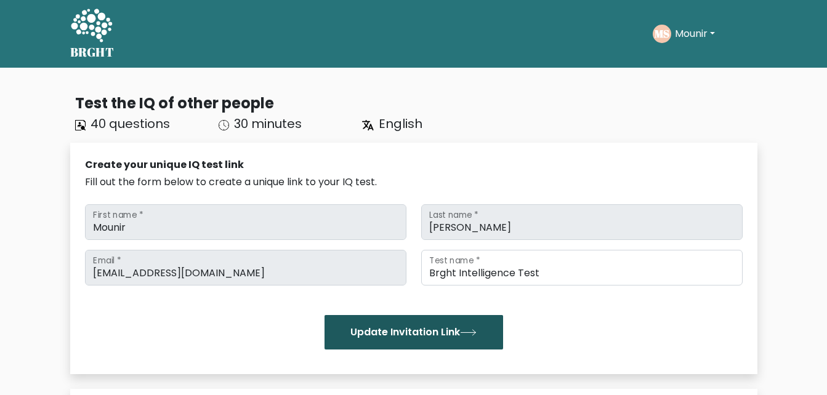
click at [377, 349] on button "Update Invitation Link" at bounding box center [414, 332] width 179 height 34
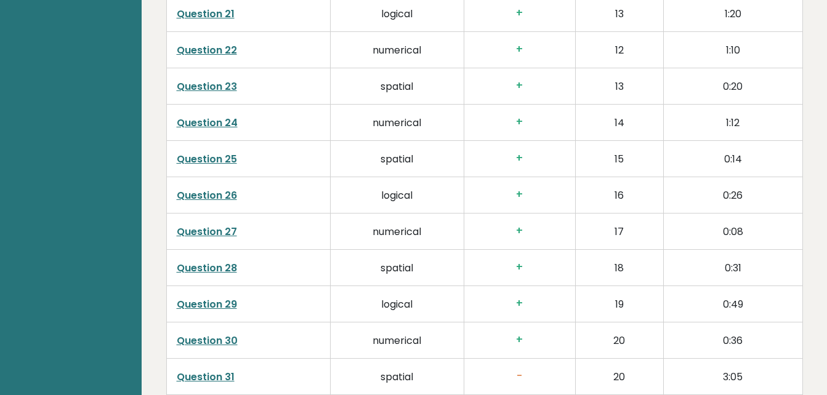
scroll to position [2445, 0]
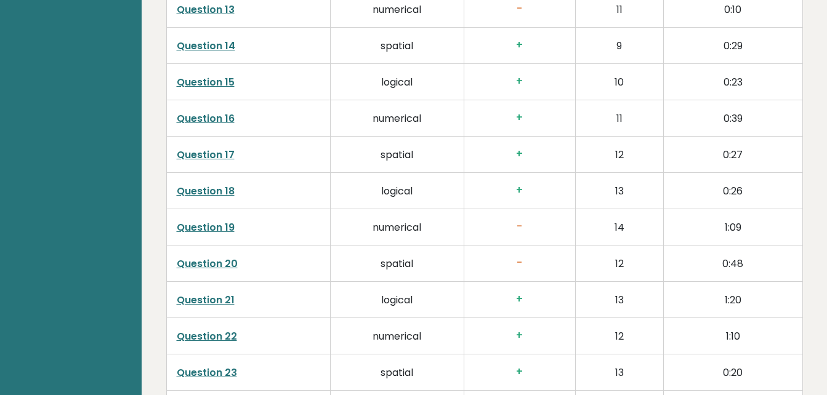
click at [515, 148] on h3 "+" at bounding box center [519, 154] width 91 height 13
click at [519, 148] on h3 "+" at bounding box center [519, 154] width 91 height 13
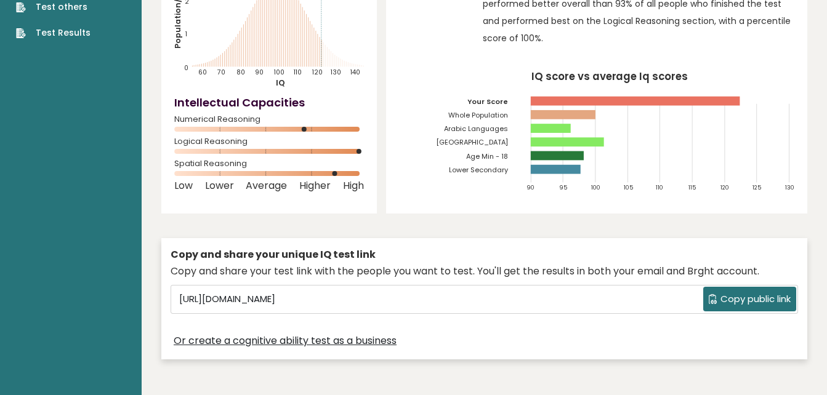
scroll to position [0, 0]
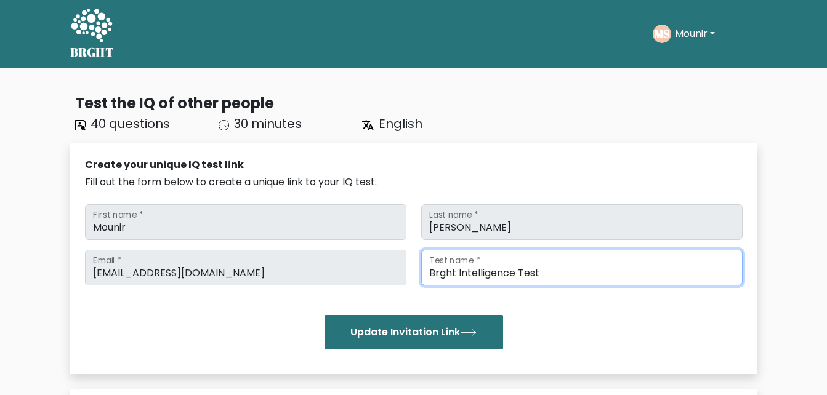
click at [565, 265] on input "Brght Intelligence Test" at bounding box center [581, 268] width 321 height 36
type input "Brght Intelligence Test"
click at [325, 315] on button "Update Invitation Link" at bounding box center [414, 332] width 179 height 34
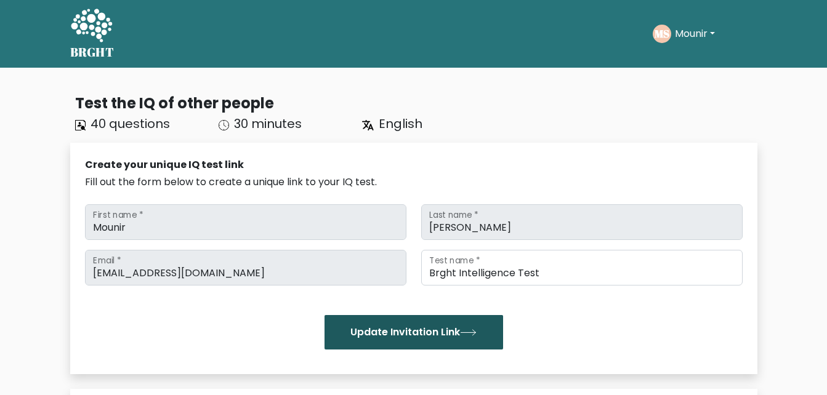
click at [464, 328] on button "Update Invitation Link" at bounding box center [414, 332] width 179 height 34
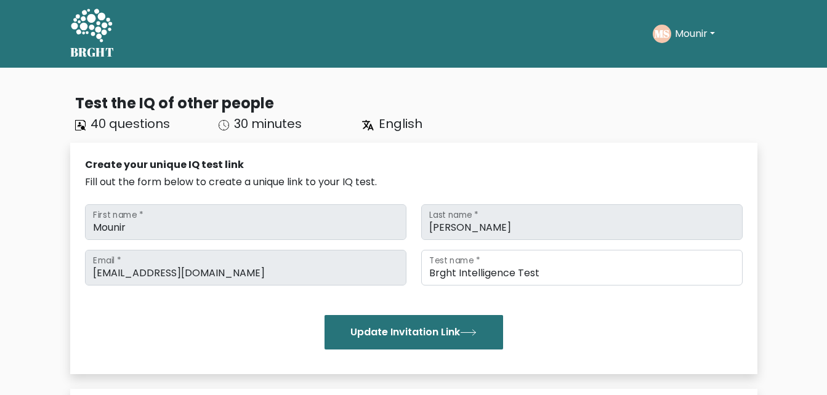
click at [696, 34] on button "Mounir" at bounding box center [694, 34] width 47 height 16
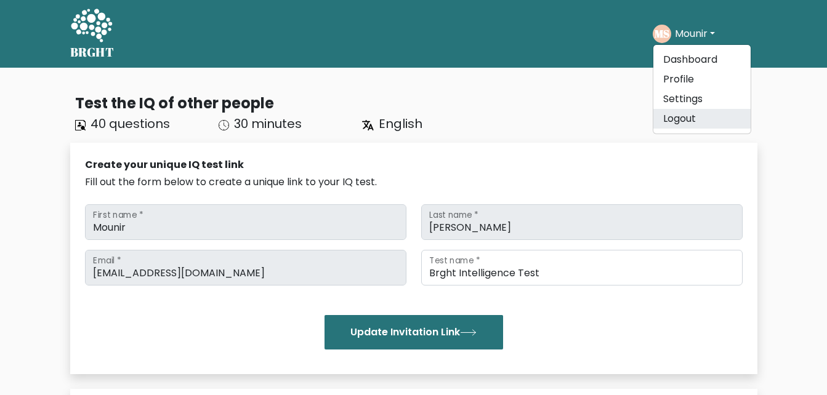
click at [668, 124] on link "Logout" at bounding box center [701, 119] width 97 height 20
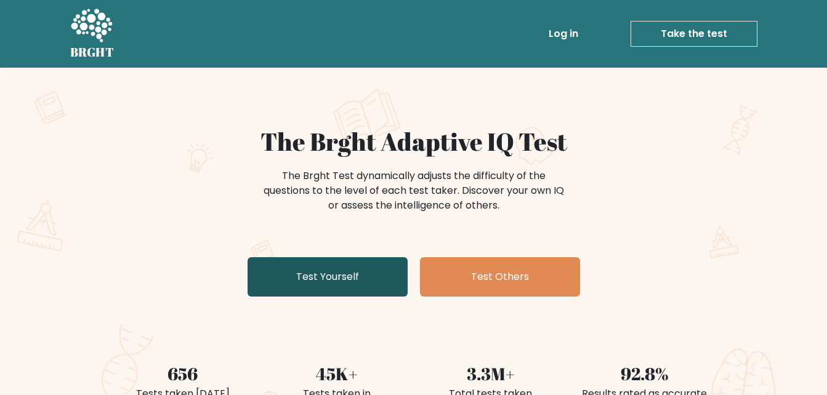
click at [368, 286] on link "Test Yourself" at bounding box center [328, 276] width 160 height 39
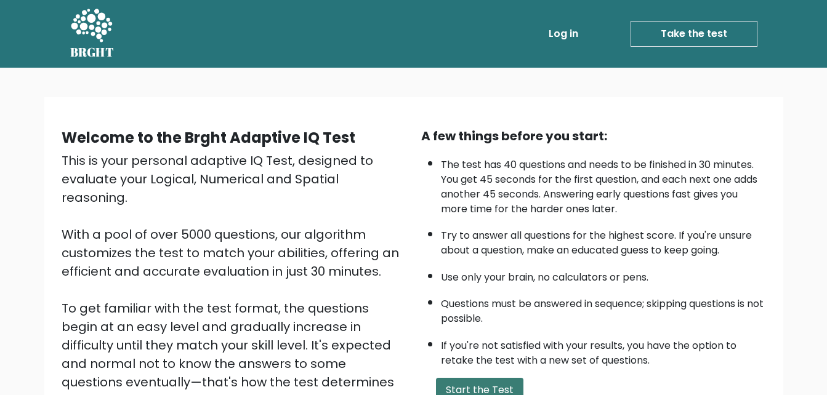
click at [463, 390] on button "Start the Test" at bounding box center [479, 390] width 87 height 25
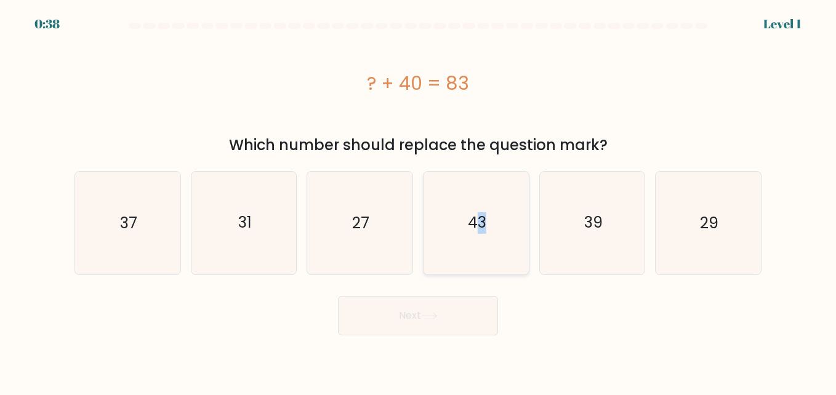
drag, startPoint x: 493, startPoint y: 246, endPoint x: 478, endPoint y: 246, distance: 15.4
click at [478, 246] on icon "43" at bounding box center [476, 223] width 102 height 102
click at [419, 201] on input "d. 43" at bounding box center [418, 199] width 1 height 3
radio input "true"
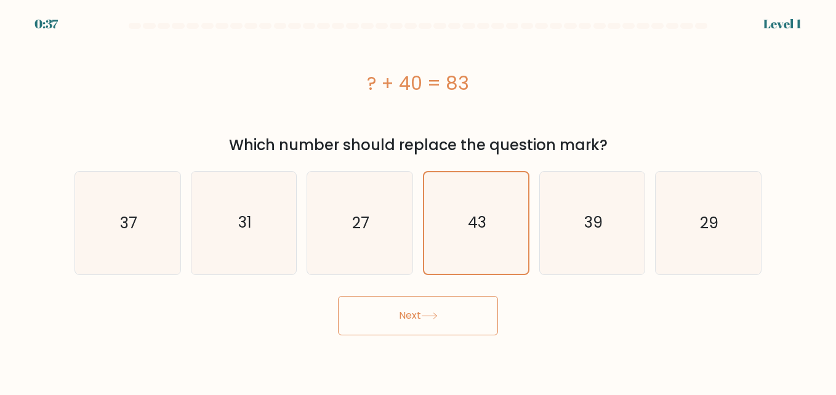
click at [433, 308] on button "Next" at bounding box center [418, 315] width 160 height 39
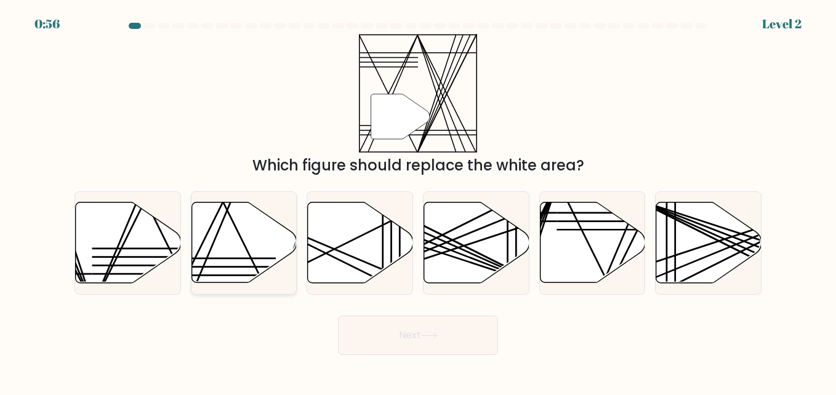
click at [250, 235] on icon at bounding box center [244, 243] width 105 height 81
click at [418, 201] on input "b." at bounding box center [418, 199] width 1 height 3
radio input "true"
click at [373, 329] on button "Next" at bounding box center [418, 335] width 160 height 39
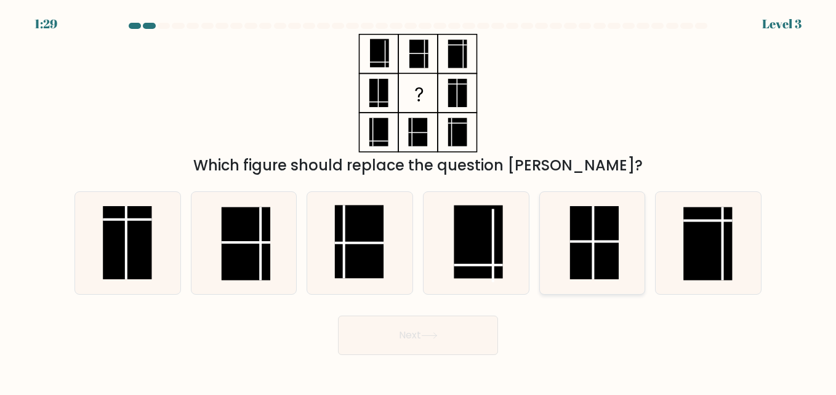
click at [605, 256] on rect at bounding box center [594, 242] width 49 height 73
click at [419, 201] on input "e." at bounding box center [418, 199] width 1 height 3
radio input "true"
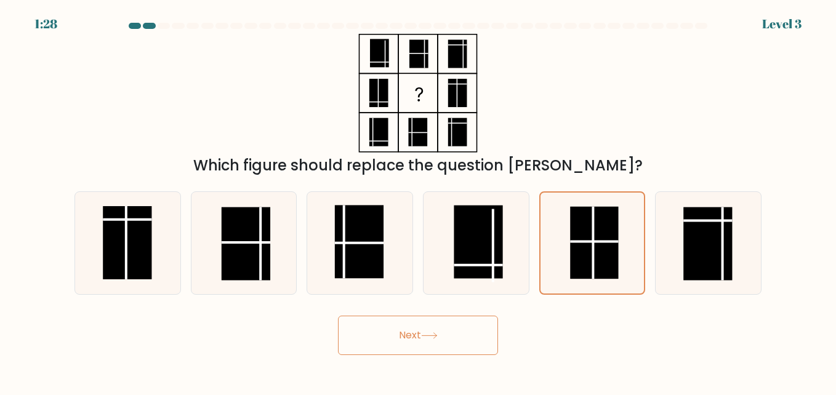
click at [450, 328] on button "Next" at bounding box center [418, 335] width 160 height 39
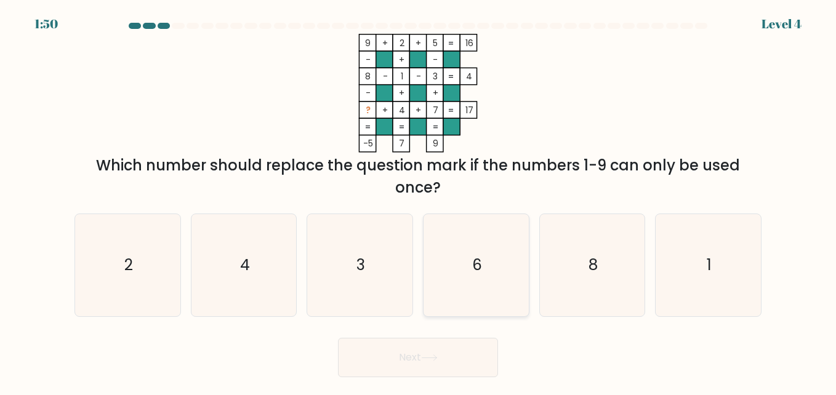
click at [483, 271] on icon "6" at bounding box center [476, 265] width 102 height 102
click at [419, 201] on input "d. 6" at bounding box center [418, 199] width 1 height 3
radio input "true"
click at [459, 349] on button "Next" at bounding box center [418, 357] width 160 height 39
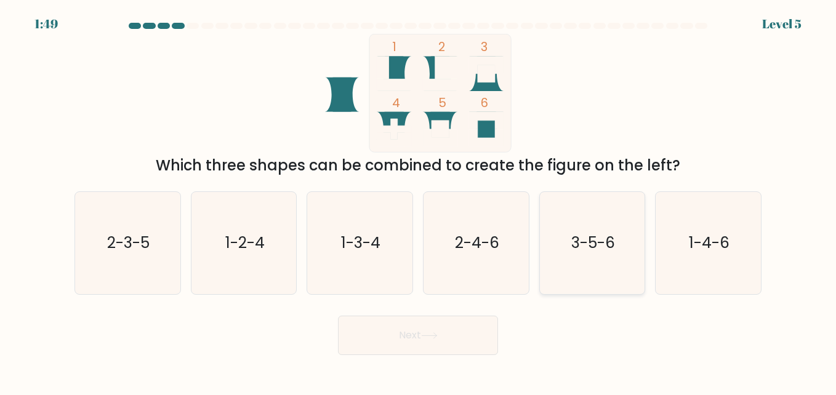
click at [623, 239] on icon "3-5-6" at bounding box center [592, 243] width 102 height 102
click at [419, 201] on input "e. 3-5-6" at bounding box center [418, 199] width 1 height 3
radio input "true"
click at [472, 323] on button "Next" at bounding box center [418, 335] width 160 height 39
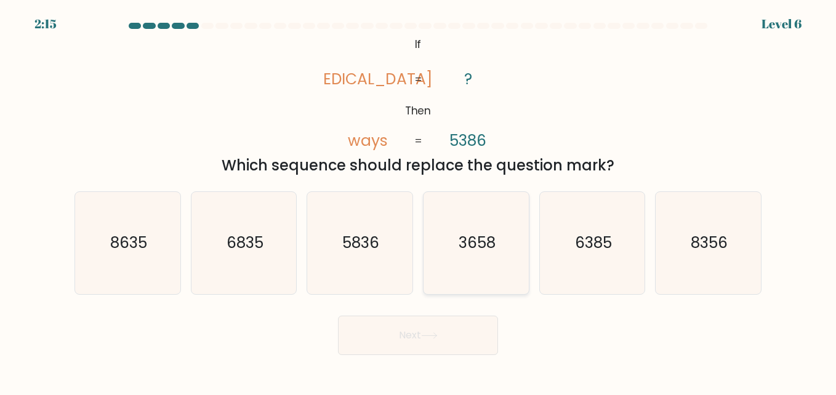
click at [467, 252] on text "3658" at bounding box center [477, 243] width 37 height 22
click at [419, 201] on input "d. 3658" at bounding box center [418, 199] width 1 height 3
radio input "true"
click at [440, 327] on button "Next" at bounding box center [418, 335] width 160 height 39
